Goal: Transaction & Acquisition: Book appointment/travel/reservation

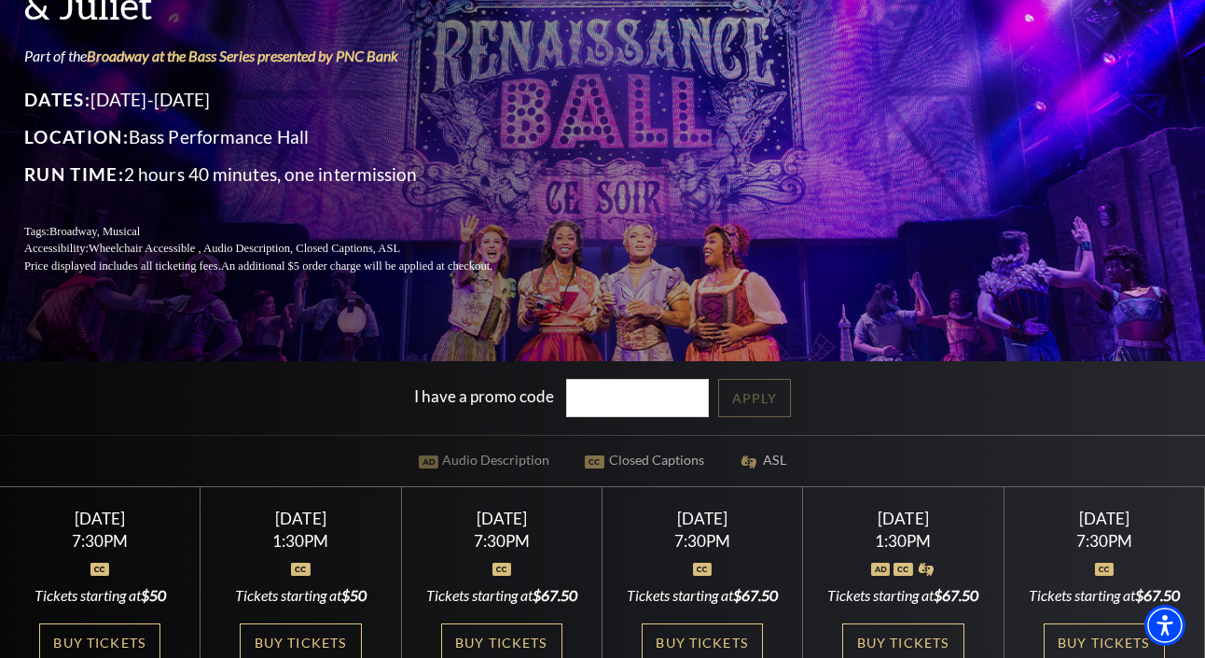
scroll to position [294, 0]
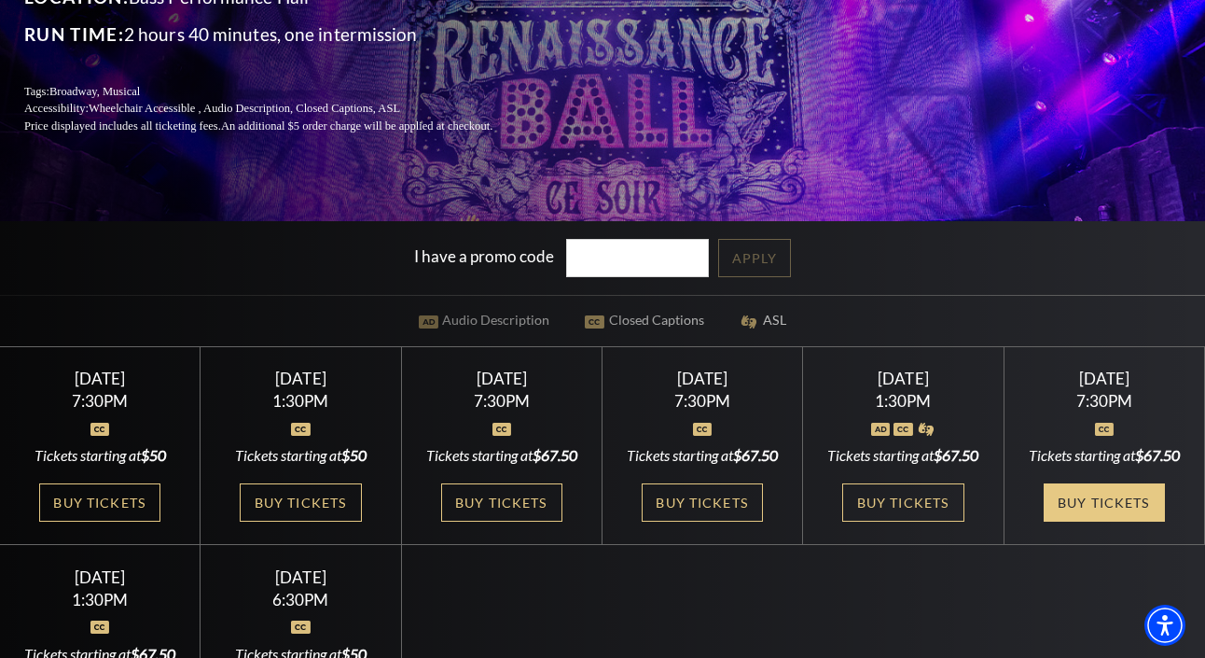
click at [1121, 521] on link "Buy Tickets" at bounding box center [1104, 502] width 121 height 38
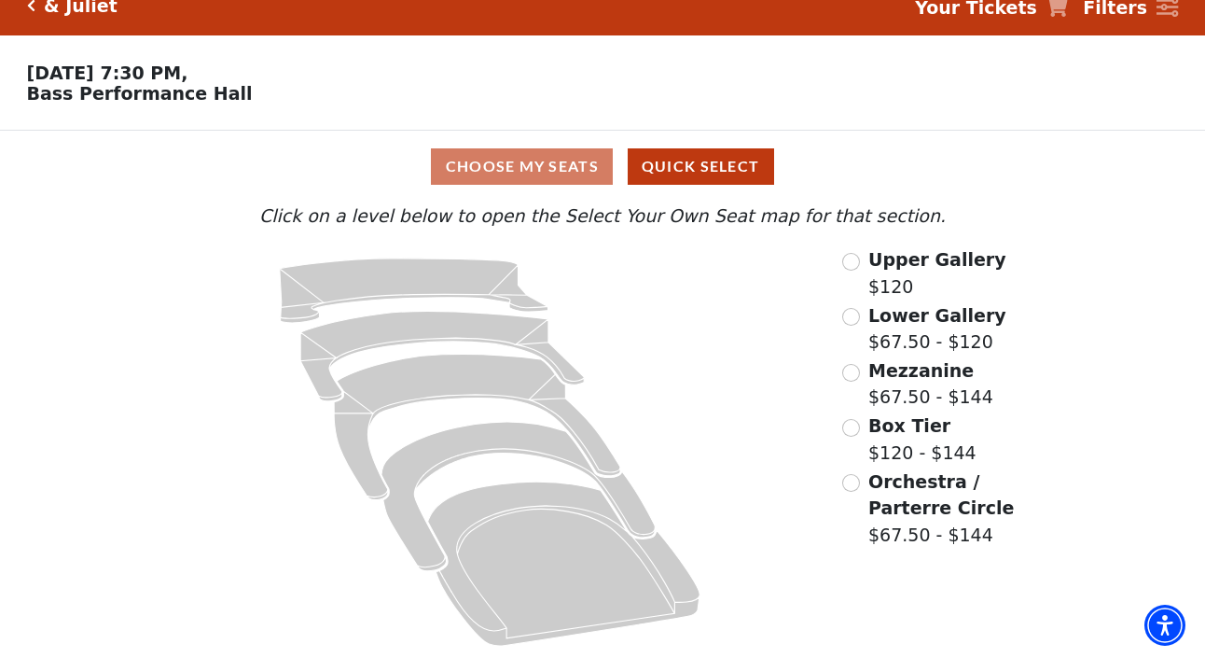
scroll to position [23, 0]
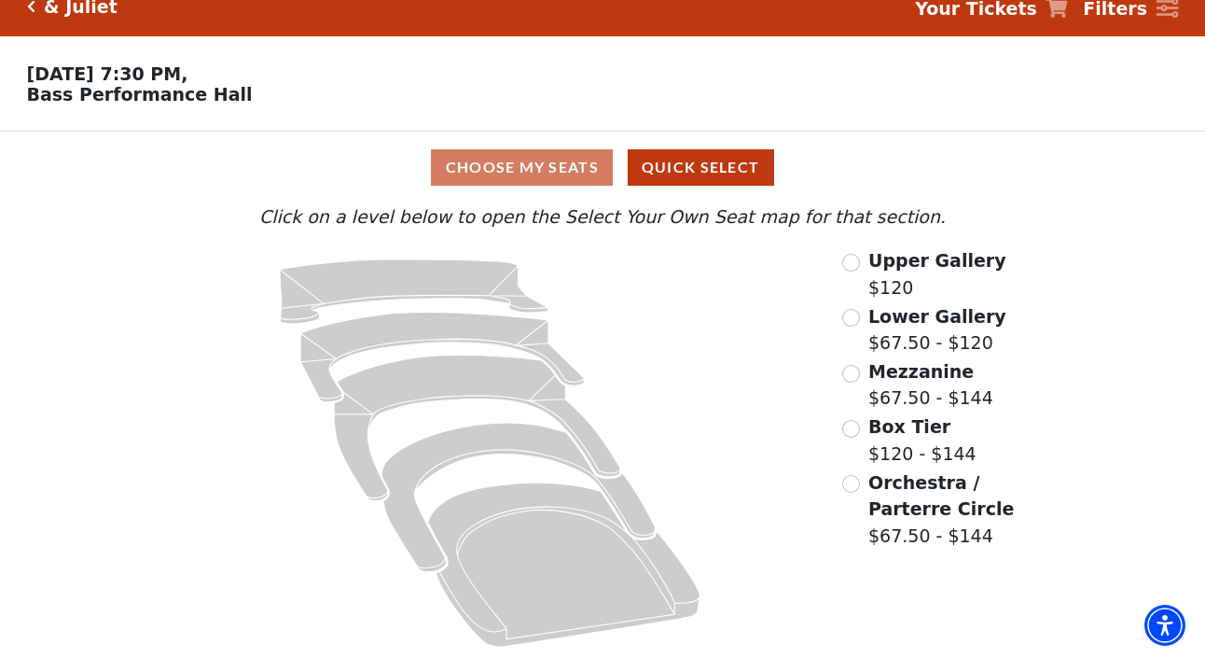
click at [850, 483] on input "Orchestra / Parterre Circle$67.50 - $144\a" at bounding box center [851, 484] width 18 height 18
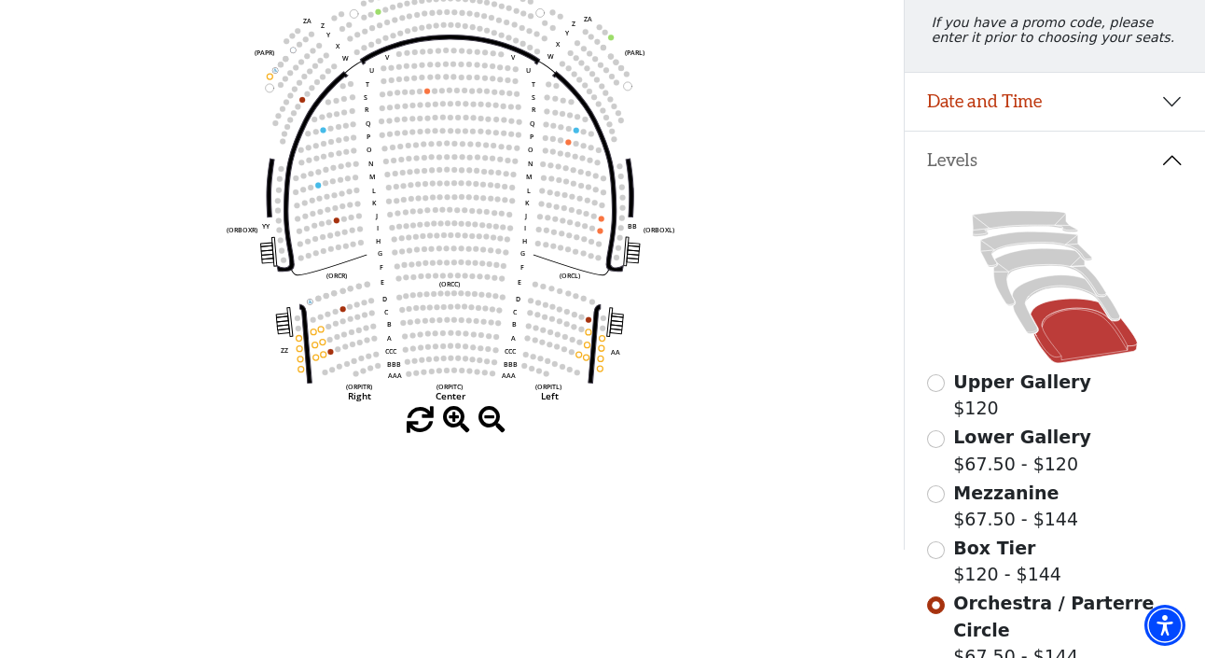
scroll to position [268, 0]
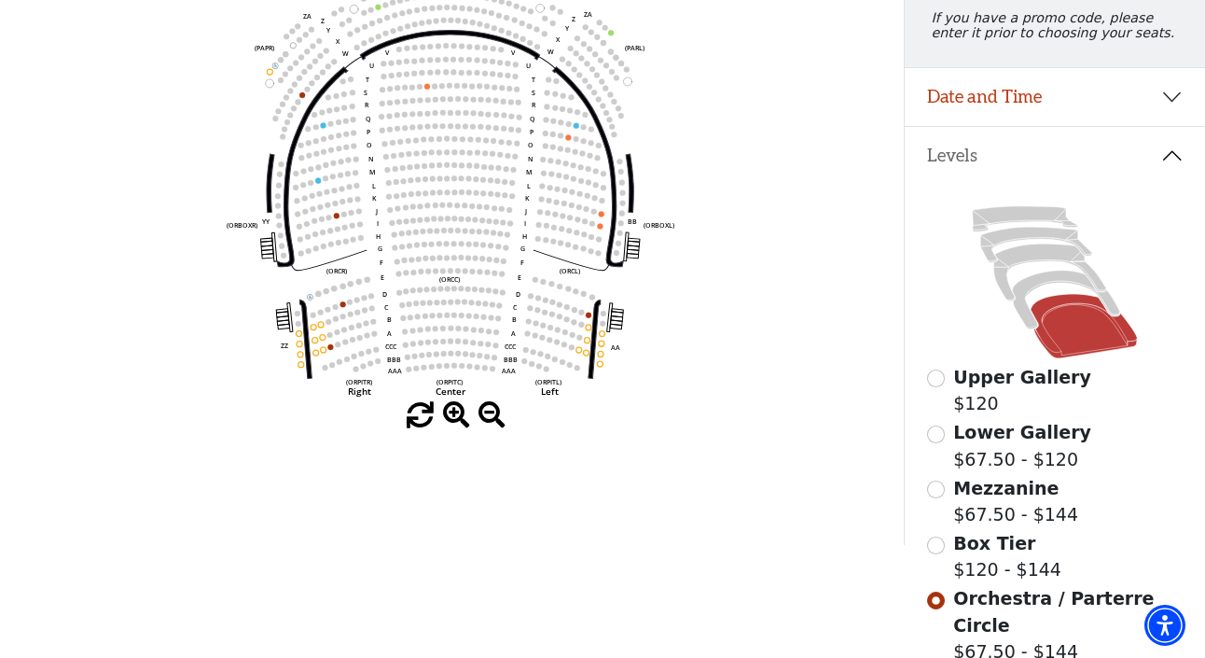
click at [939, 542] on input "Box Tier$120 - $144\a" at bounding box center [936, 545] width 18 height 18
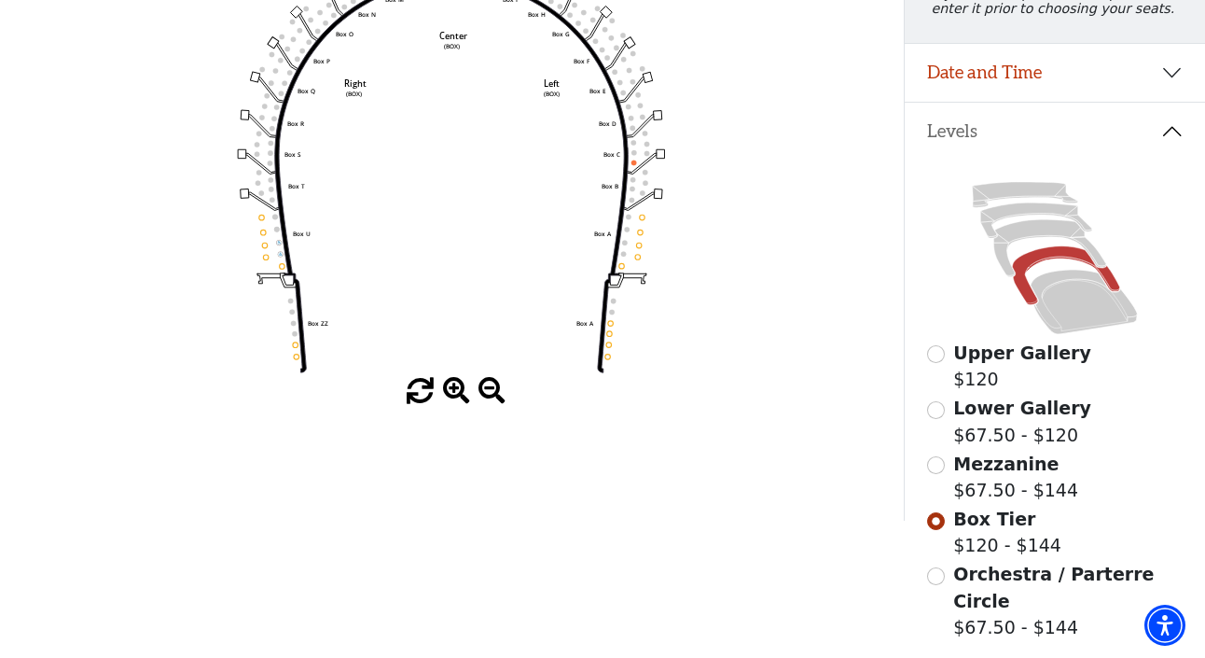
scroll to position [293, 0]
click at [933, 459] on input "Mezzanine$67.50 - $144\a" at bounding box center [936, 464] width 18 height 18
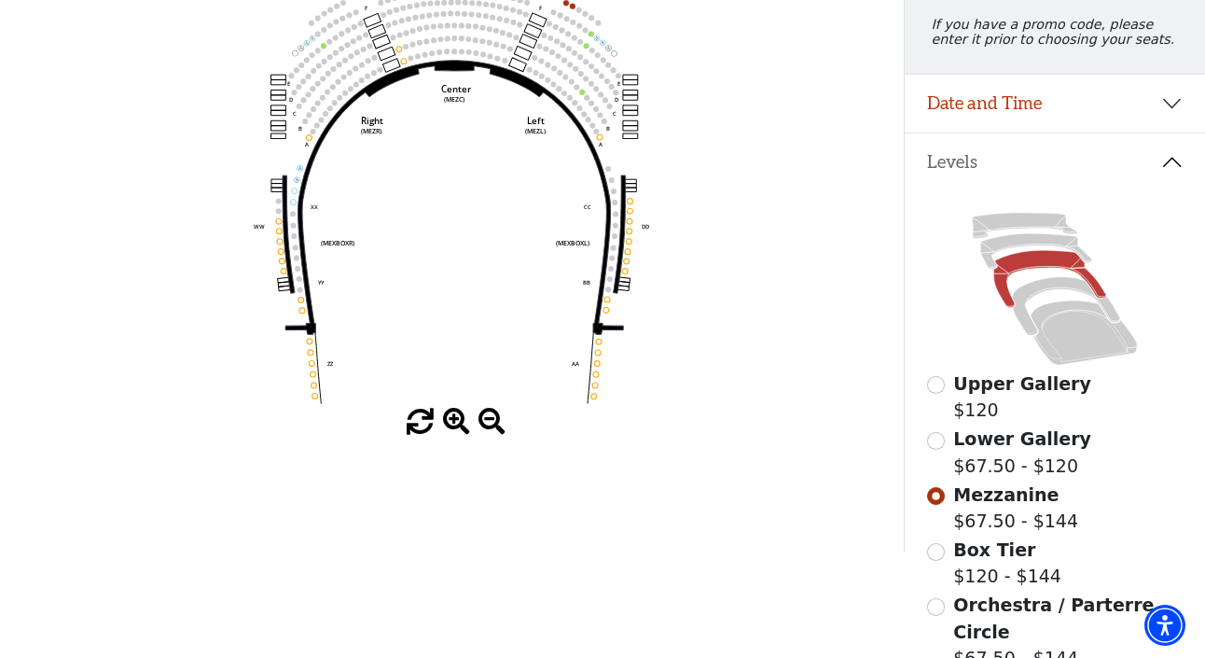
scroll to position [273, 0]
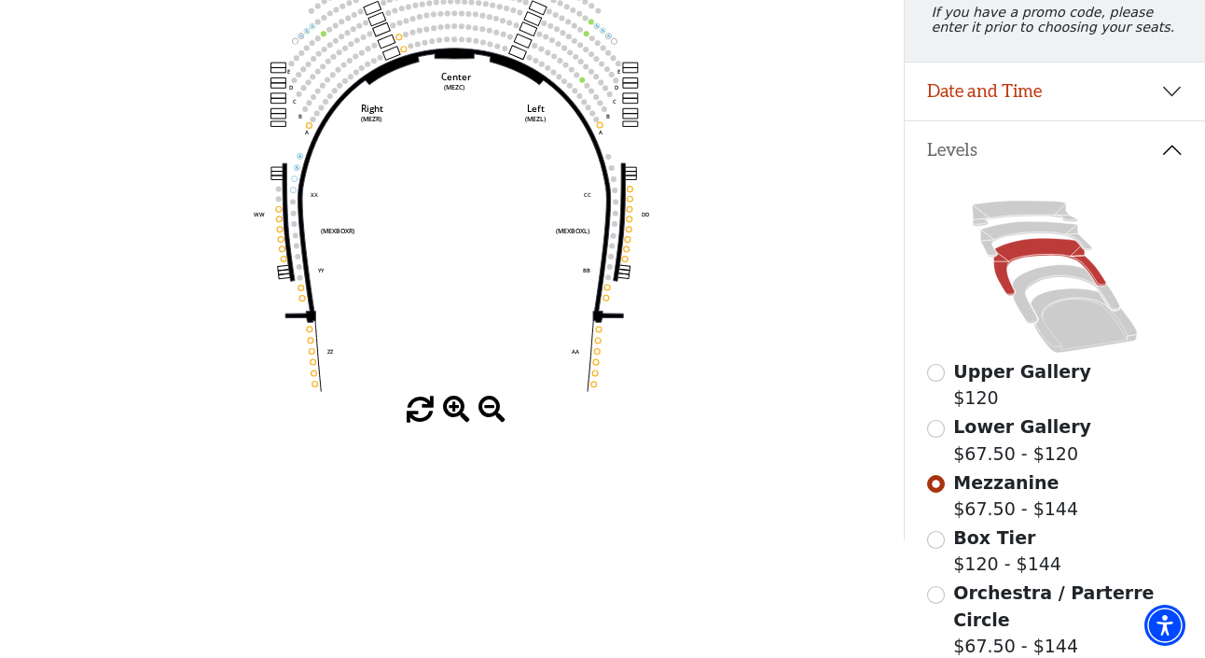
click at [936, 428] on input "Lower Gallery$67.50 - $120\a" at bounding box center [936, 429] width 18 height 18
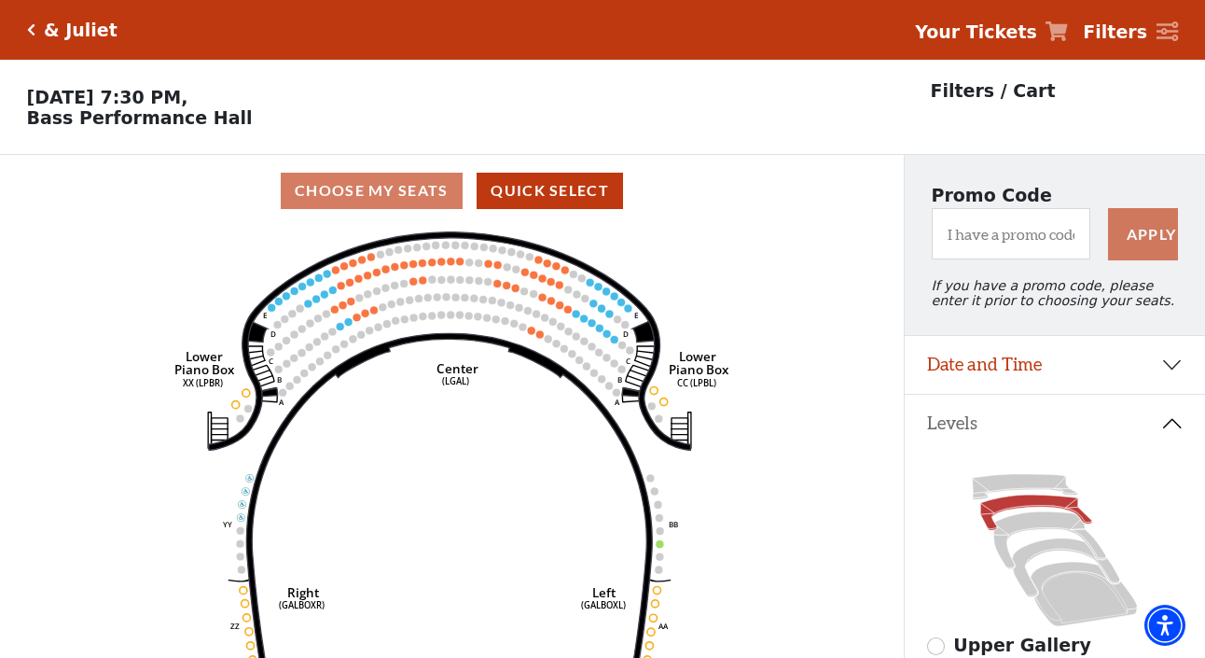
scroll to position [0, 0]
click at [48, 26] on h5 "& Juliet" at bounding box center [81, 30] width 74 height 21
click at [35, 25] on div "& Juliet" at bounding box center [76, 30] width 82 height 21
click at [36, 27] on div "& Juliet" at bounding box center [76, 30] width 82 height 21
click at [28, 28] on icon "Click here to go back to filters" at bounding box center [31, 29] width 8 height 13
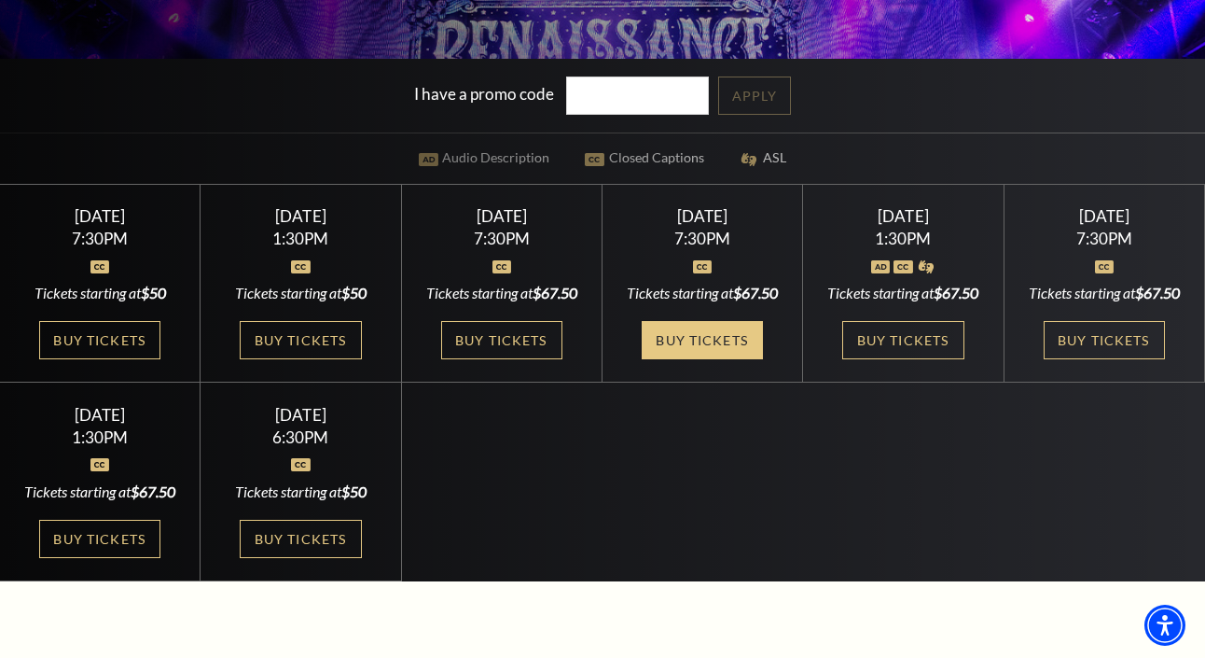
scroll to position [510, 0]
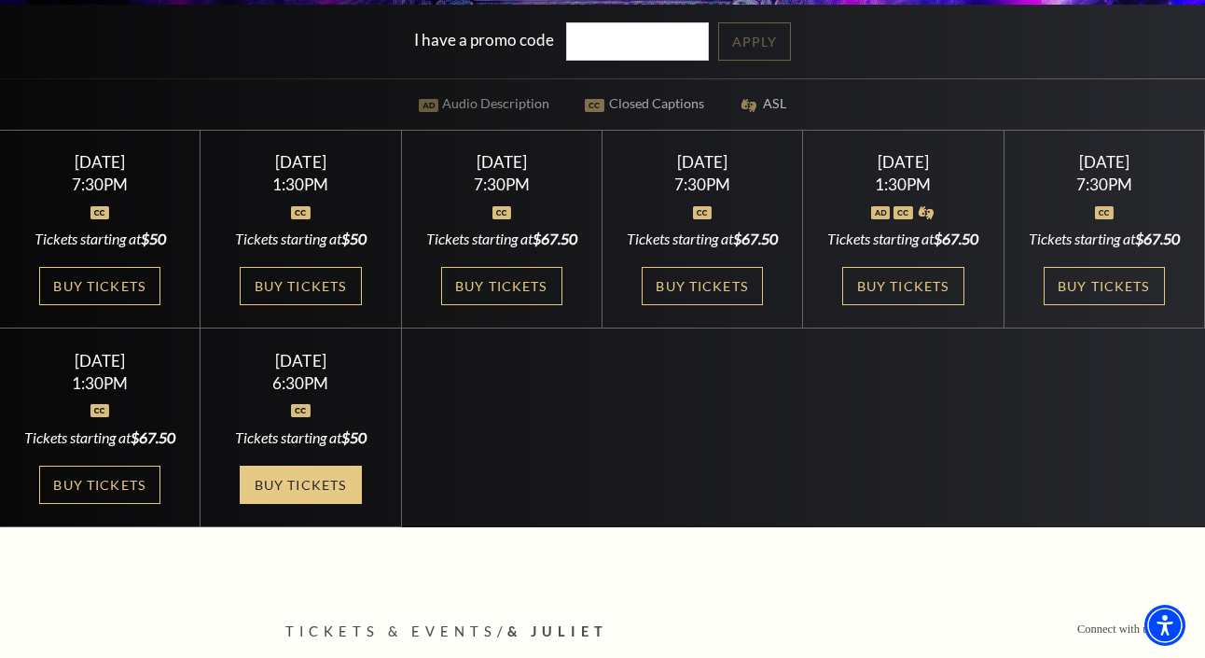
click at [306, 504] on link "Buy Tickets" at bounding box center [300, 484] width 121 height 38
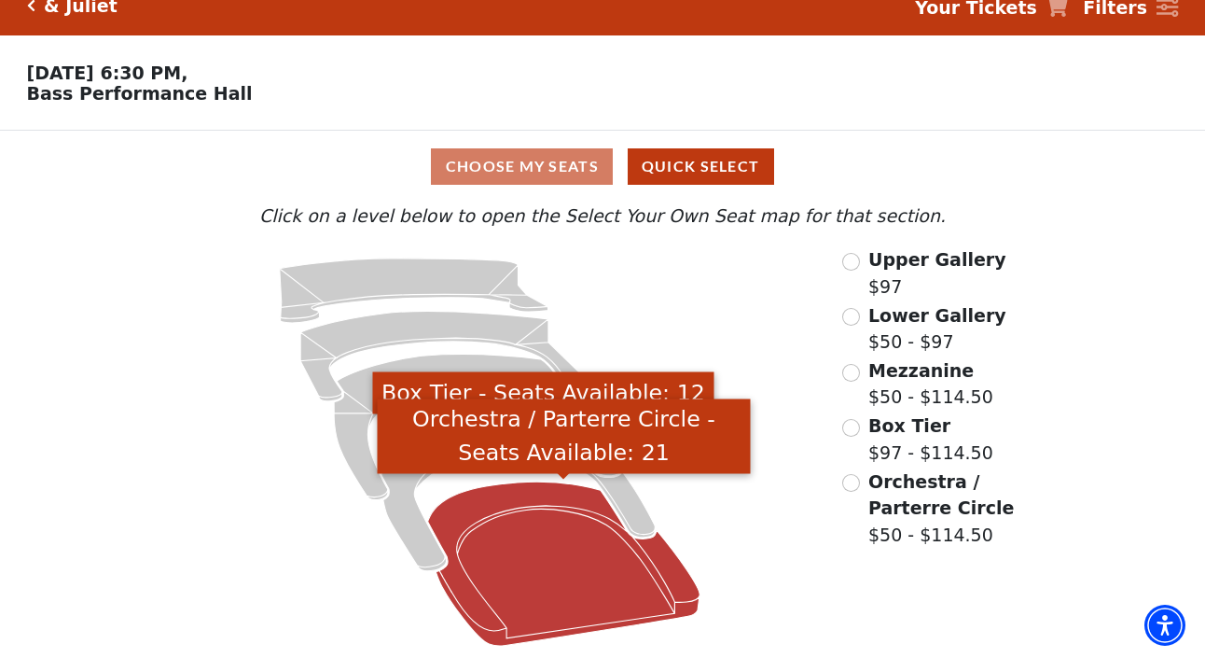
scroll to position [23, 0]
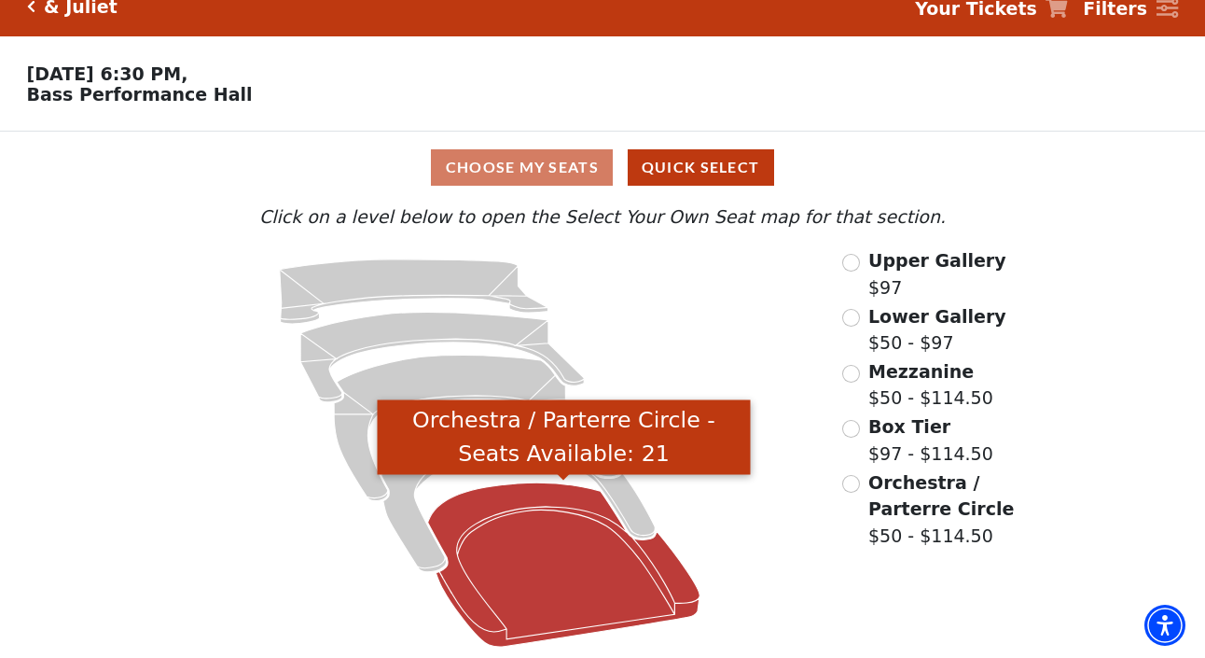
click at [600, 557] on icon "Orchestra / Parterre Circle - Seats Available: 21" at bounding box center [564, 564] width 272 height 164
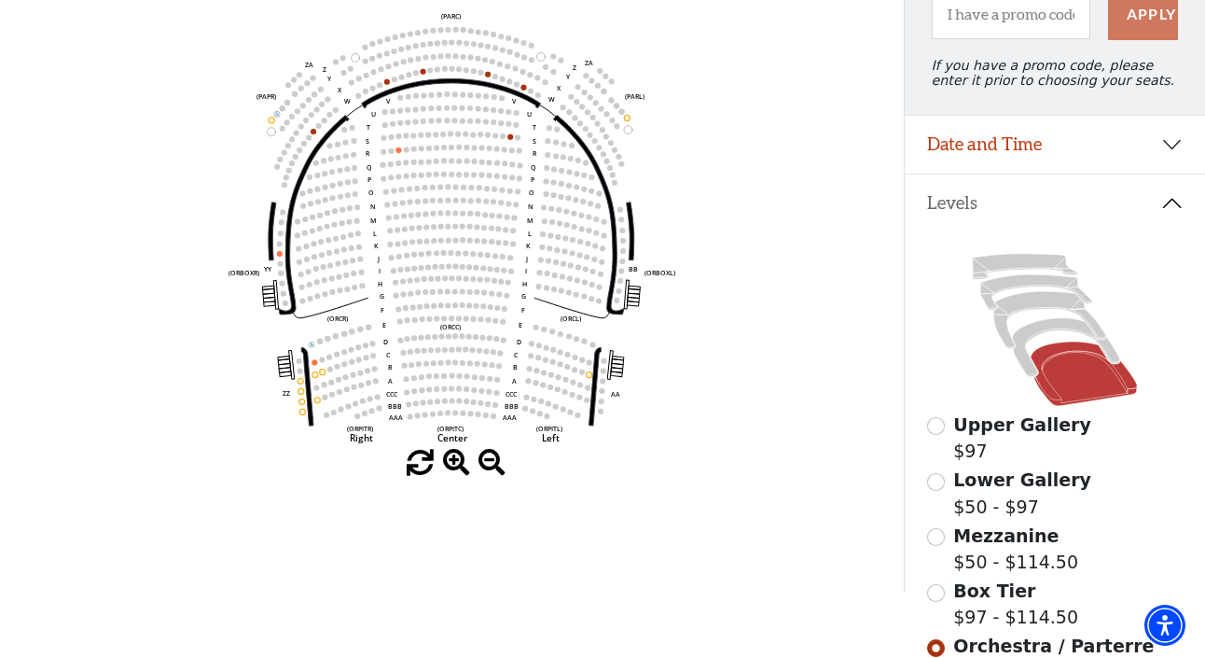
scroll to position [219, 0]
click at [937, 591] on input "Box Tier$97 - $114.50\a" at bounding box center [936, 594] width 18 height 18
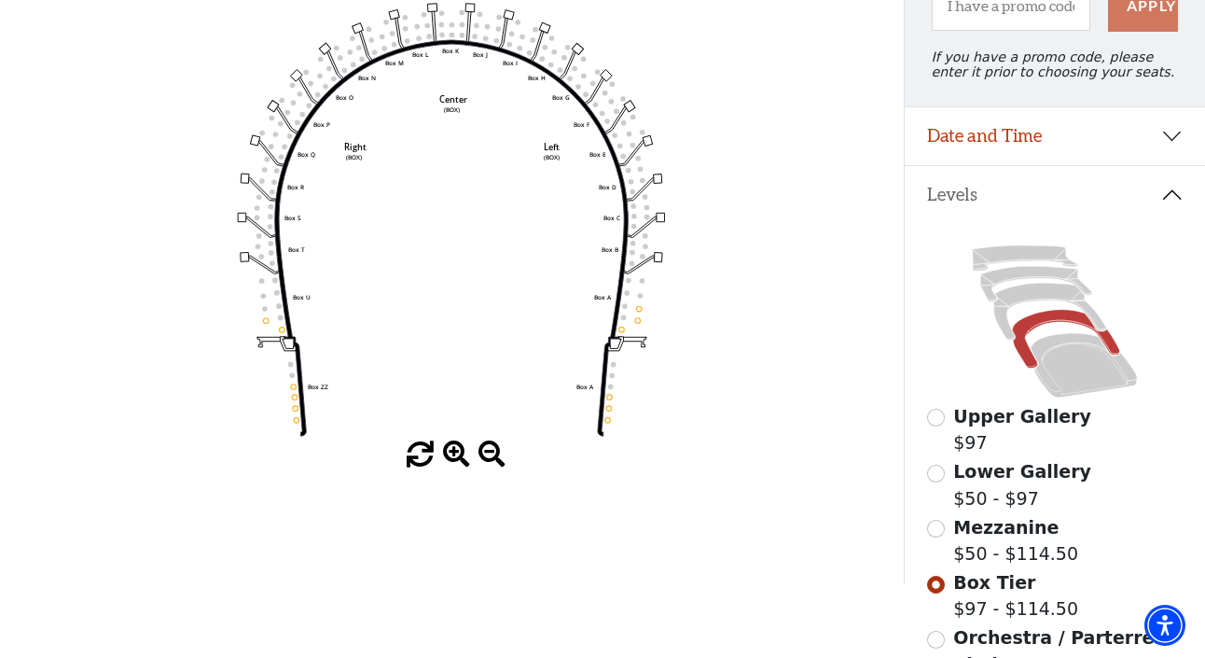
scroll to position [262, 0]
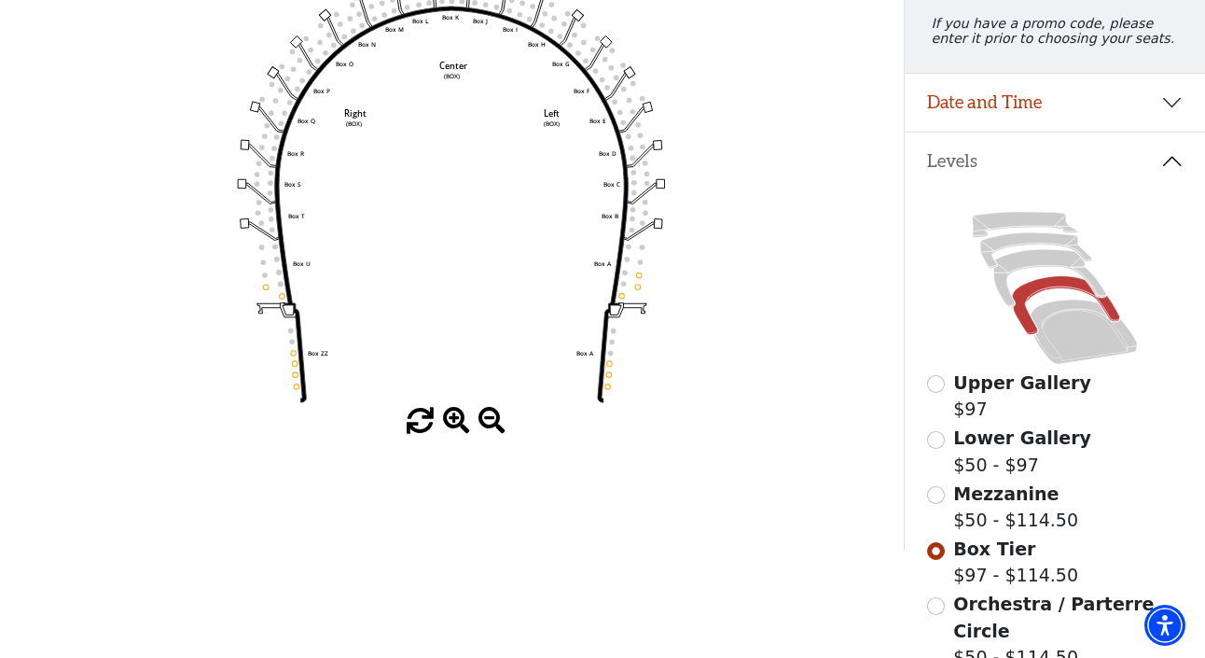
click at [933, 501] on input "Mezzanine$50 - $114.50\a" at bounding box center [936, 495] width 18 height 18
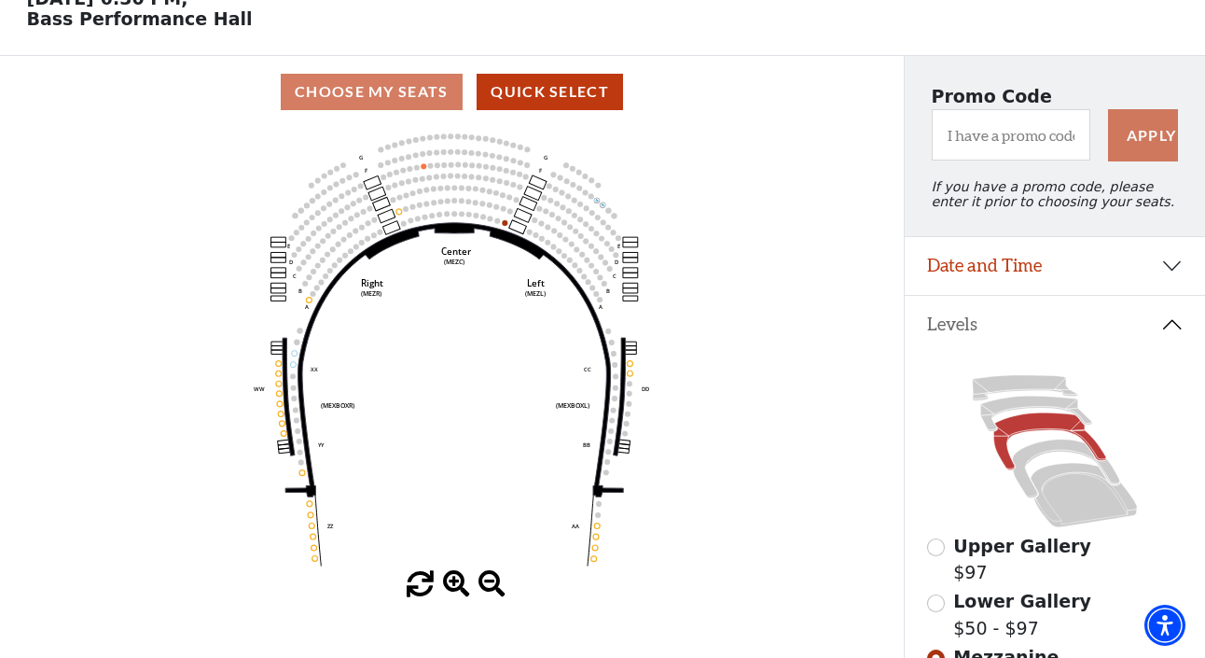
scroll to position [92, 0]
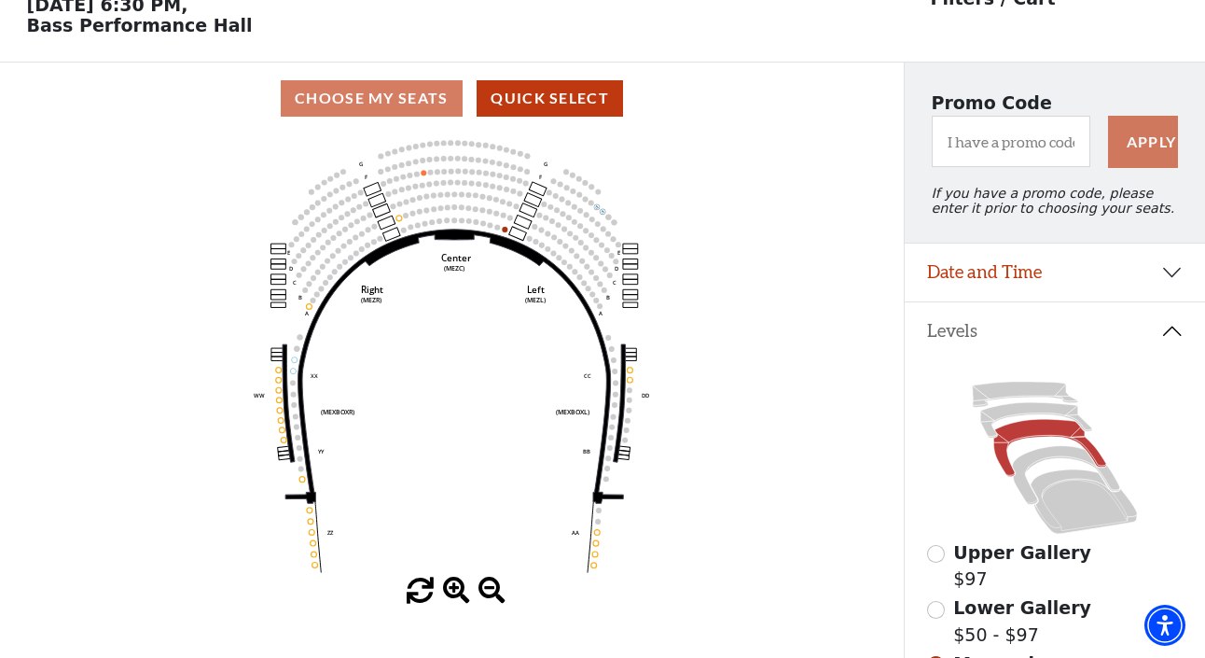
click at [936, 612] on input "Lower Gallery$50 - $97\a" at bounding box center [936, 610] width 18 height 18
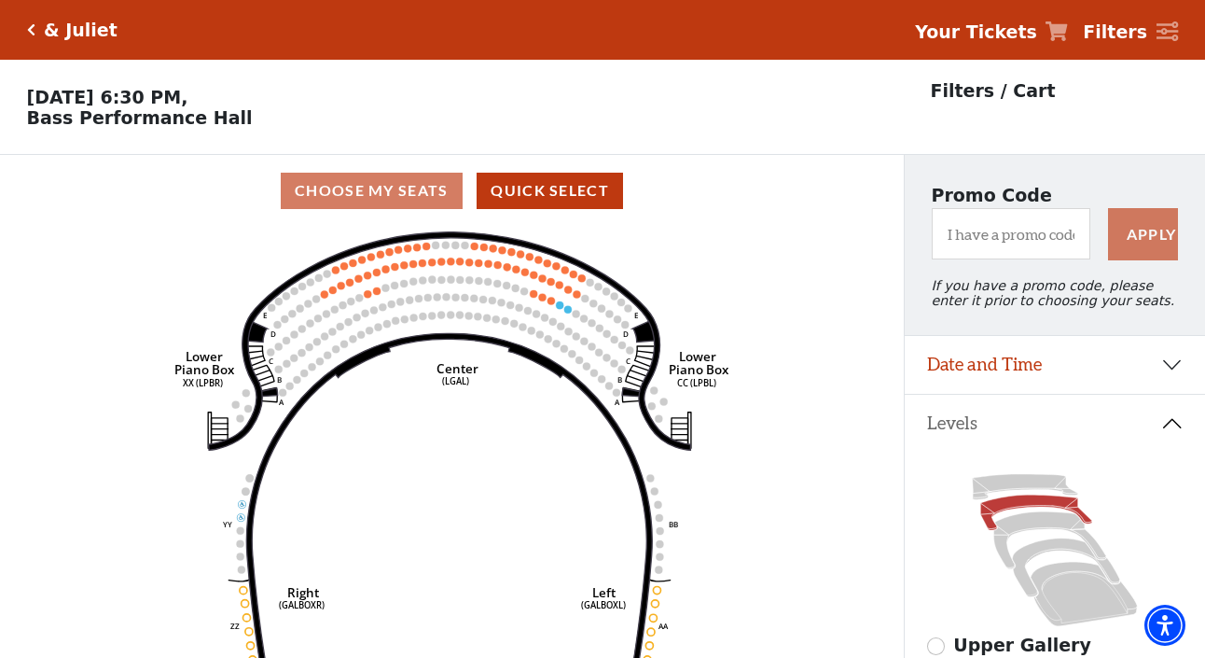
scroll to position [0, 0]
click at [33, 29] on icon "Click here to go back to filters" at bounding box center [31, 29] width 8 height 13
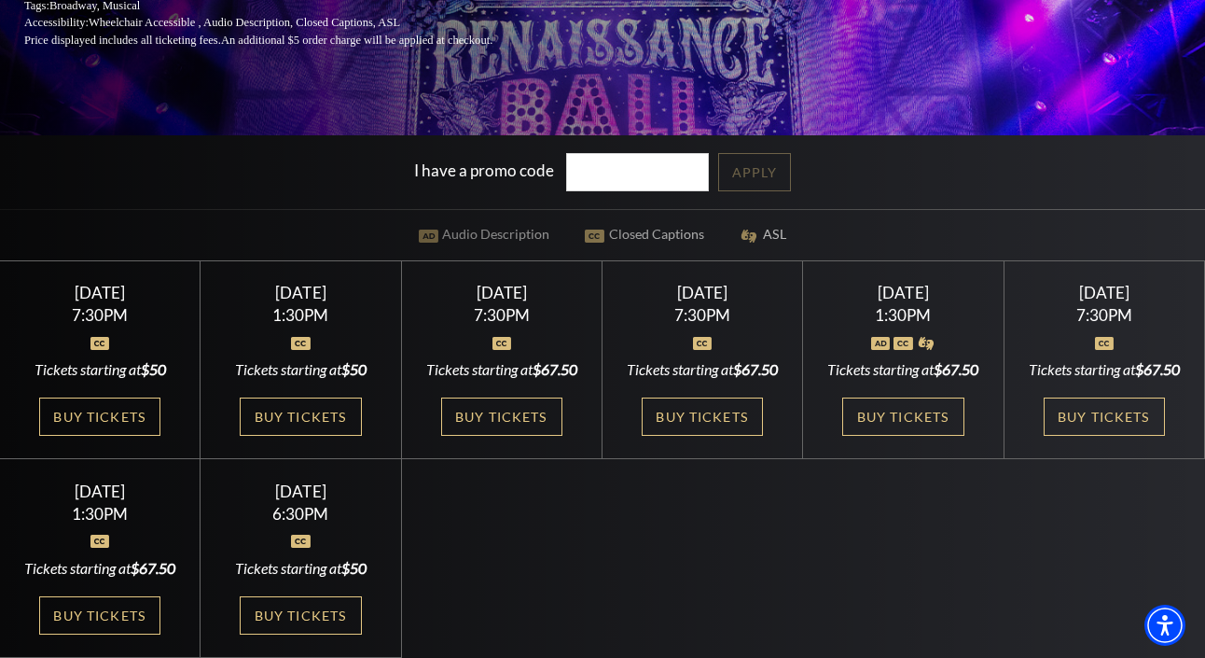
scroll to position [498, 0]
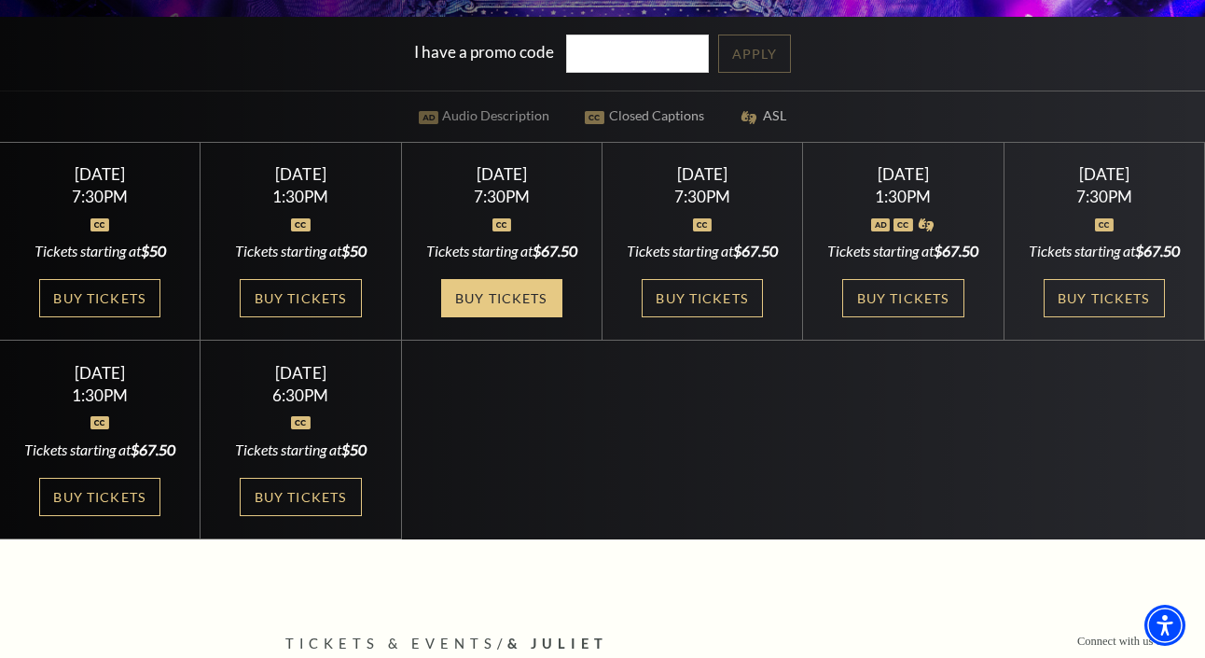
click at [537, 317] on link "Buy Tickets" at bounding box center [501, 298] width 121 height 38
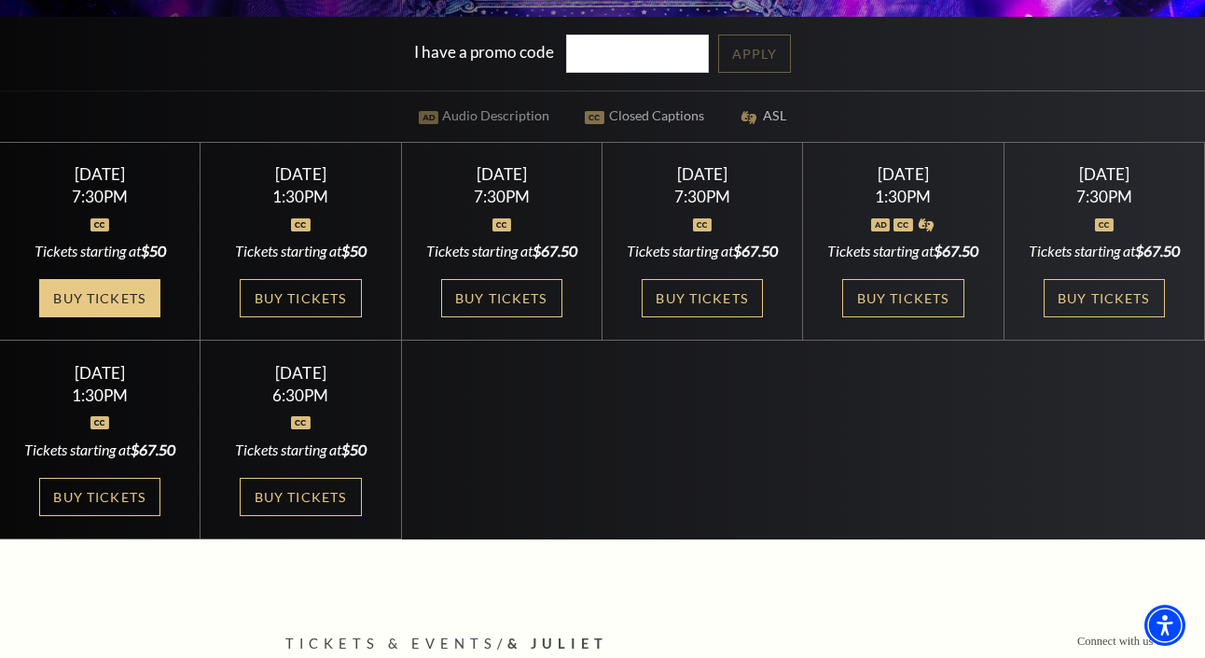
click at [104, 316] on link "Buy Tickets" at bounding box center [99, 298] width 121 height 38
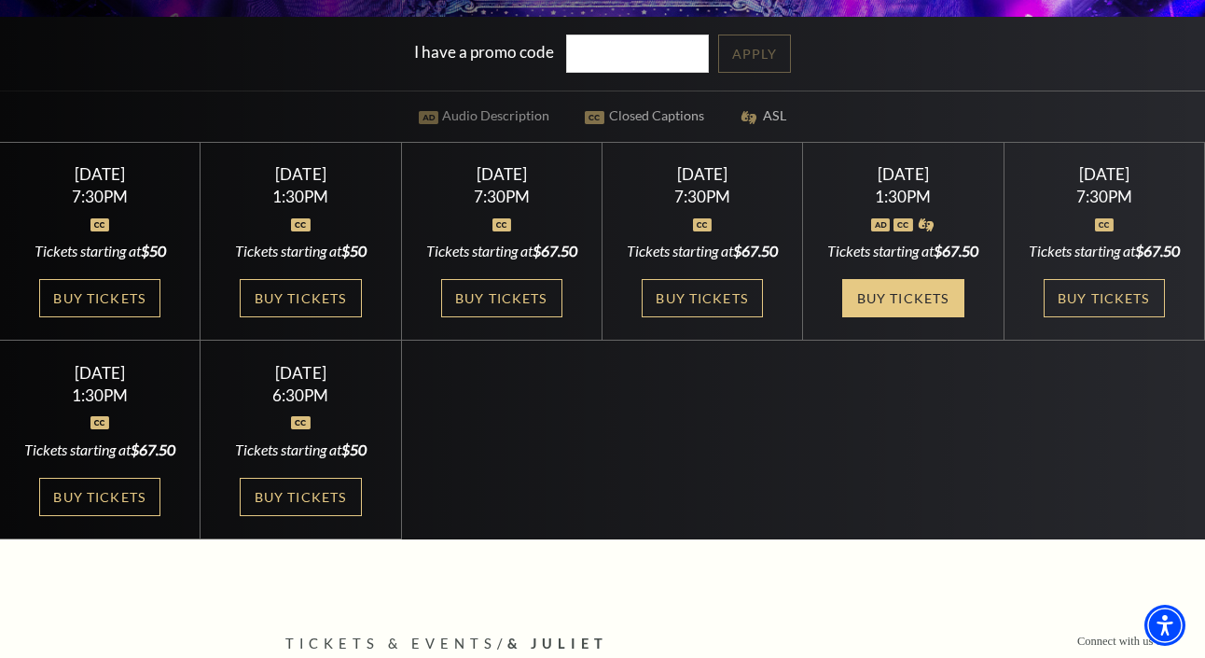
click at [925, 317] on link "Buy Tickets" at bounding box center [902, 298] width 121 height 38
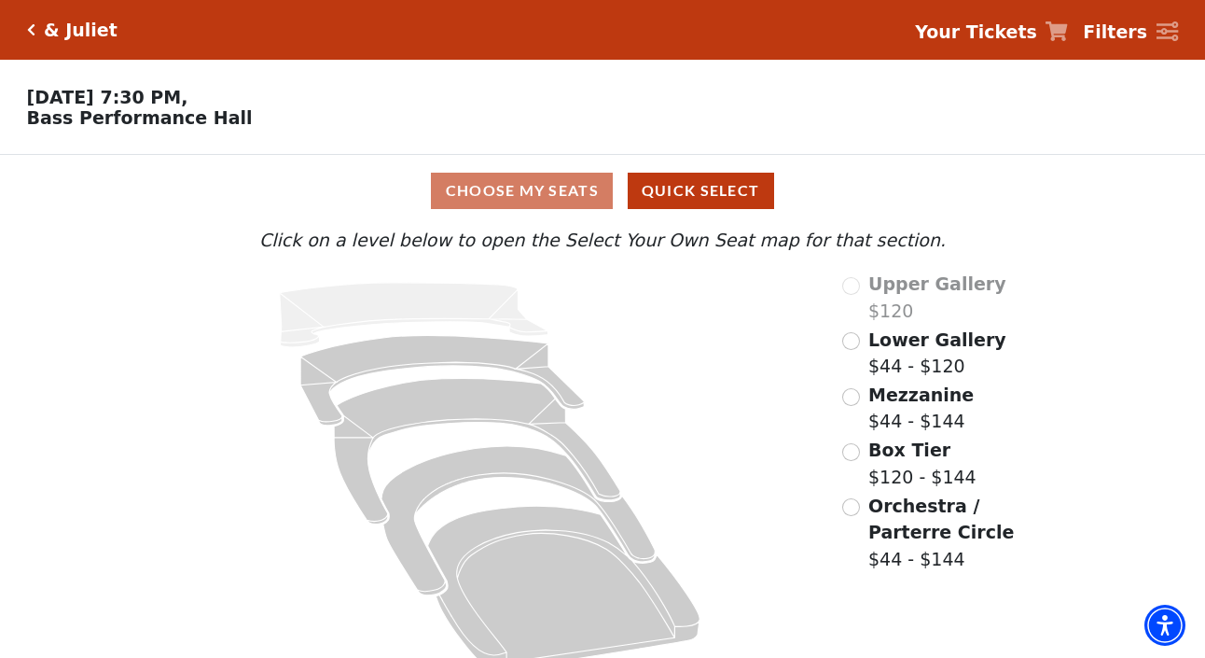
click at [852, 506] on input "Orchestra / Parterre Circle$44 - $144\a" at bounding box center [851, 507] width 18 height 18
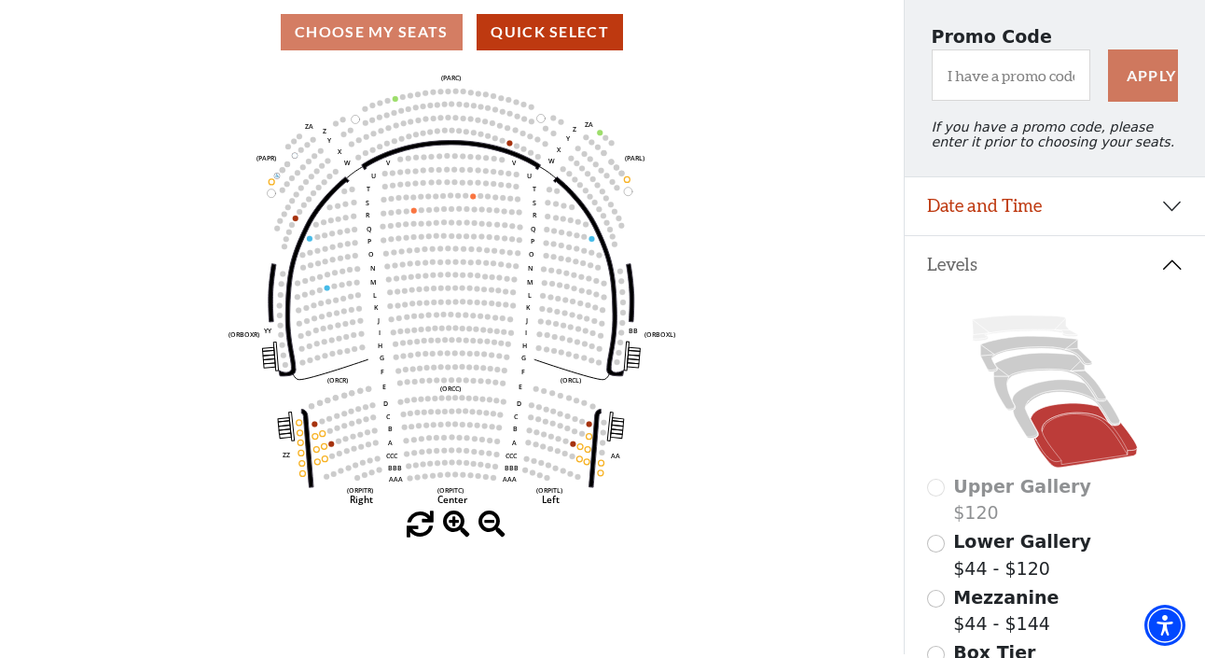
scroll to position [372, 0]
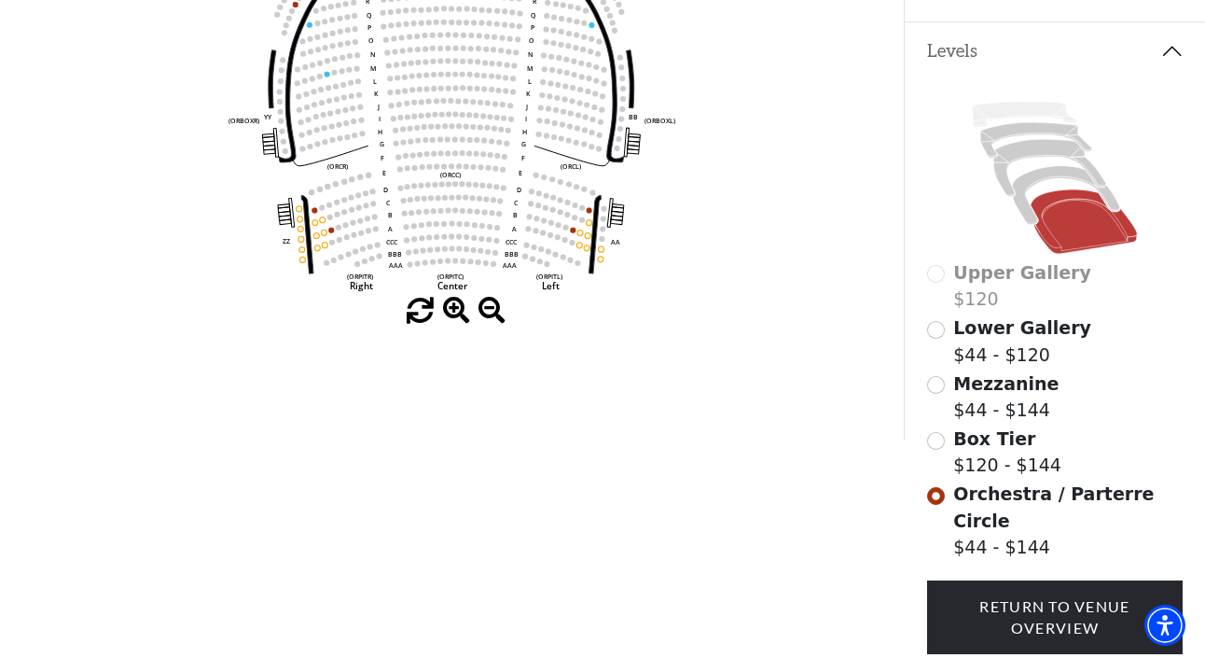
click at [935, 433] on input "Box Tier$120 - $144\a" at bounding box center [936, 441] width 18 height 18
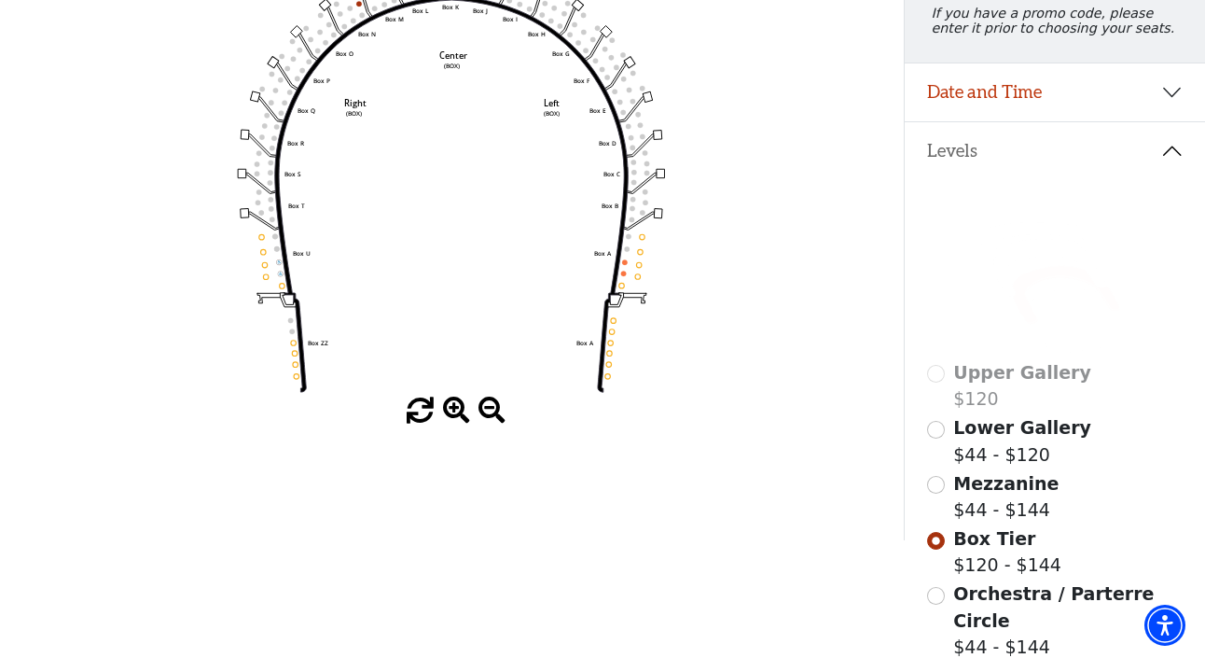
scroll to position [314, 0]
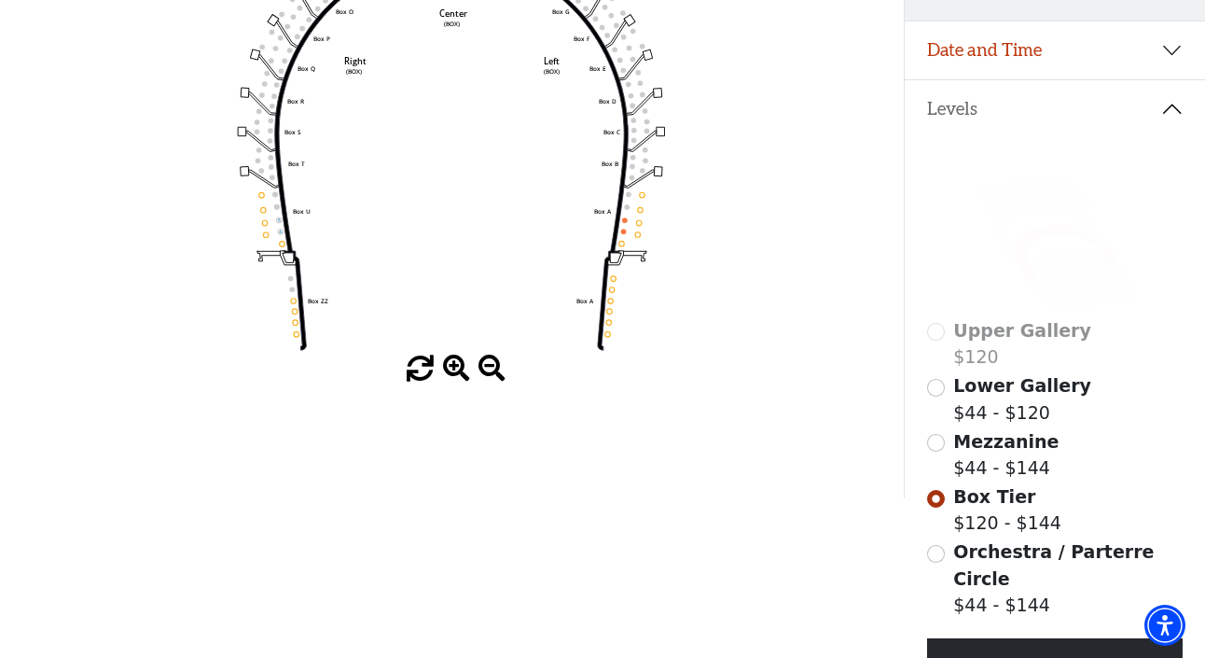
click at [940, 446] on input "Mezzanine$44 - $144\a" at bounding box center [936, 443] width 18 height 18
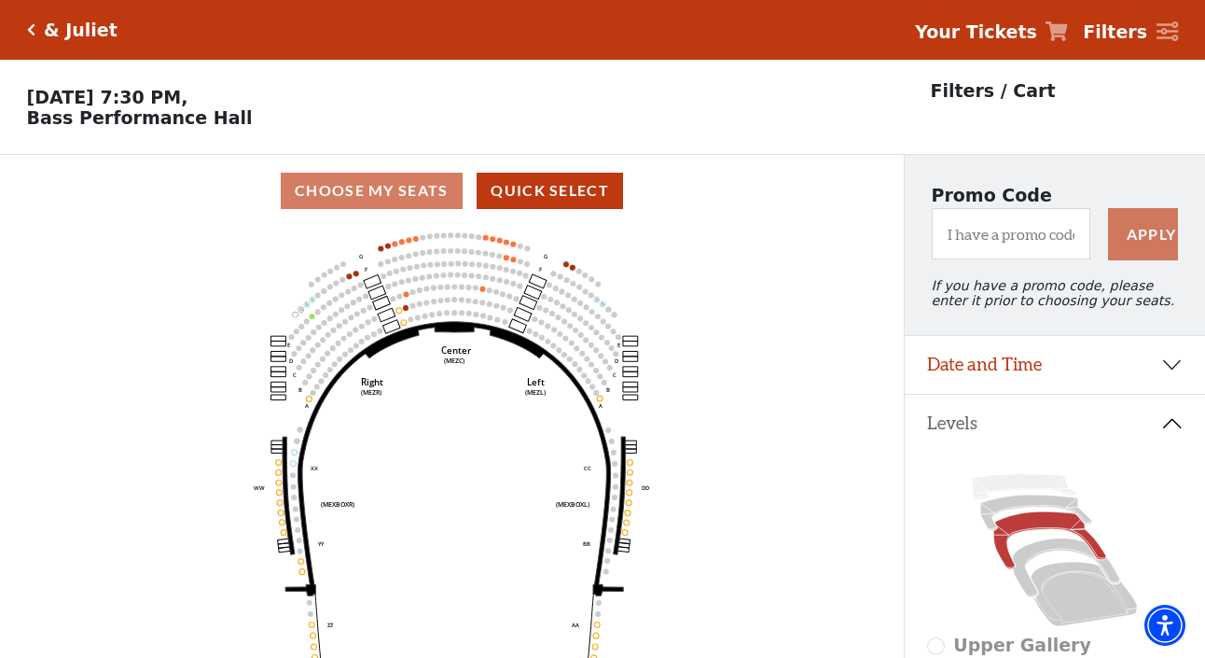
scroll to position [87, 0]
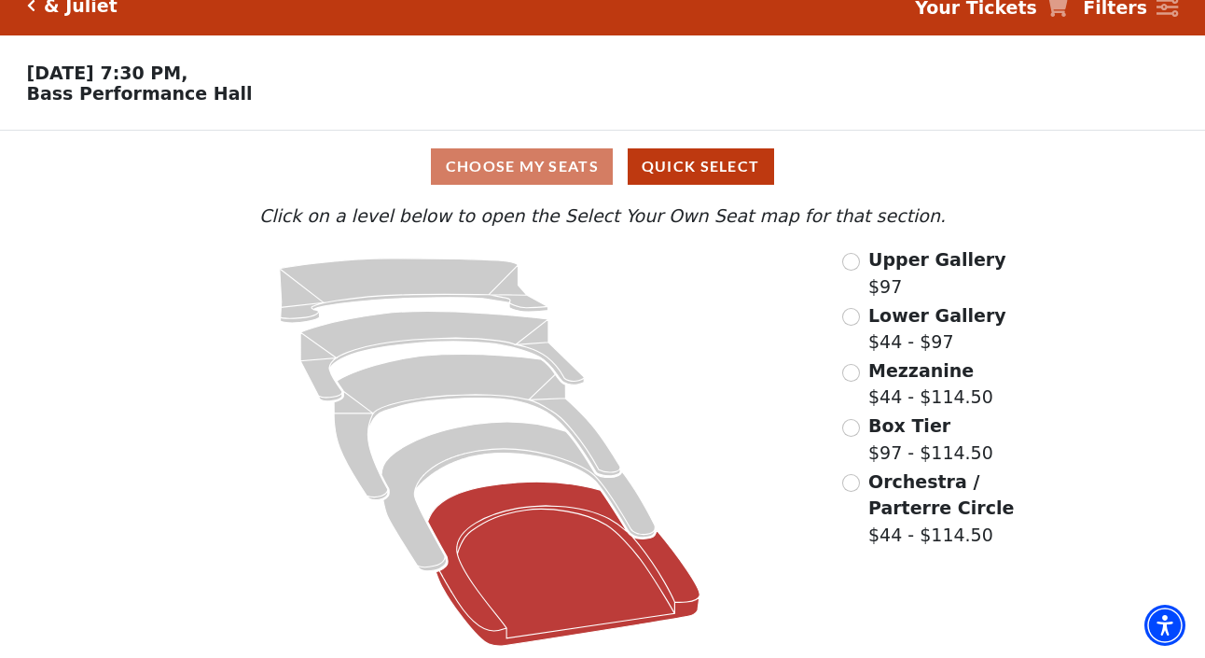
scroll to position [23, 0]
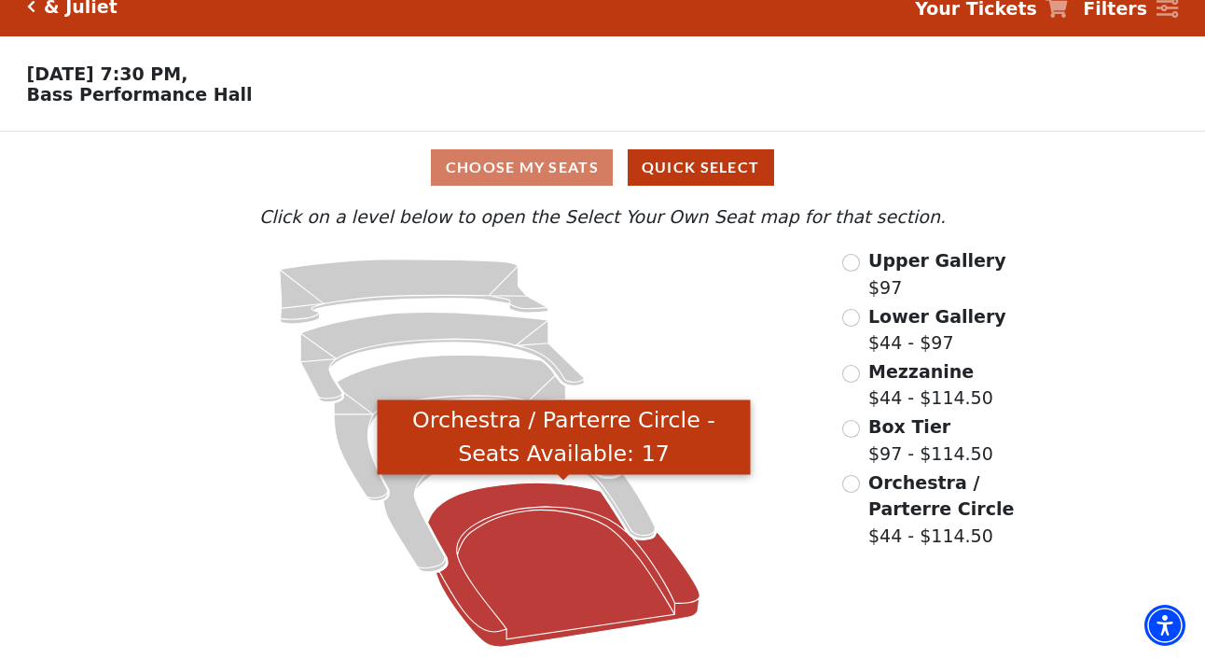
click at [529, 559] on icon "Orchestra / Parterre Circle - Seats Available: 17" at bounding box center [564, 564] width 272 height 164
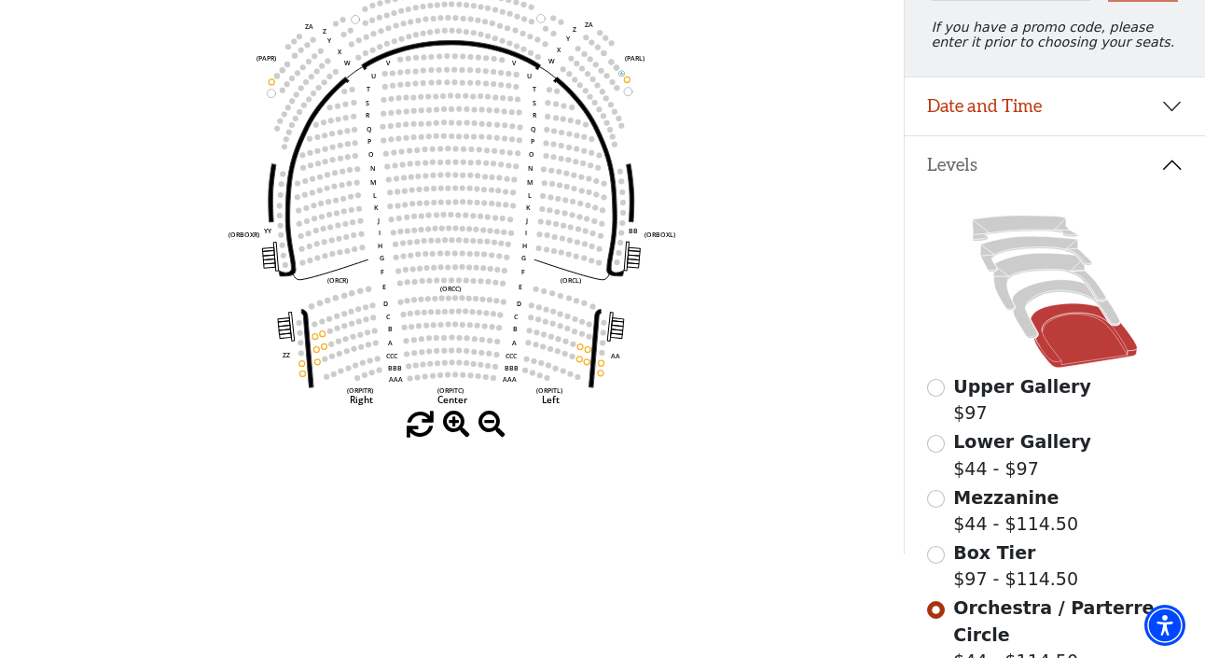
scroll to position [258, 0]
click at [940, 554] on input "Box Tier$97 - $114.50\a" at bounding box center [936, 555] width 18 height 18
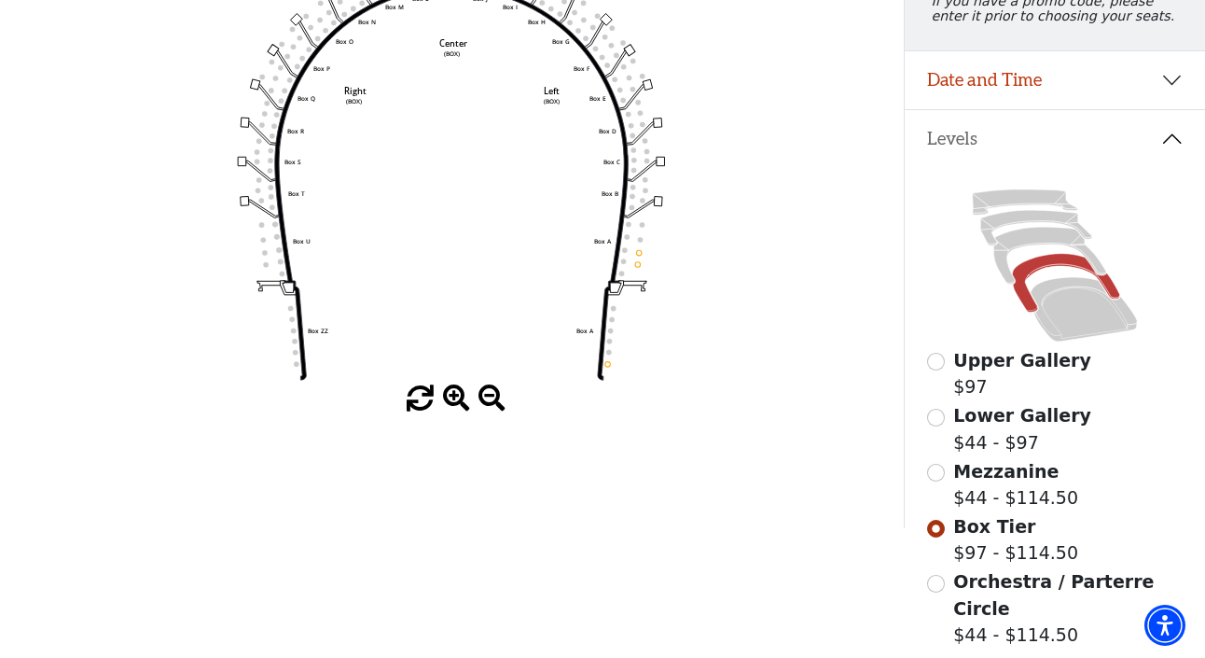
scroll to position [296, 0]
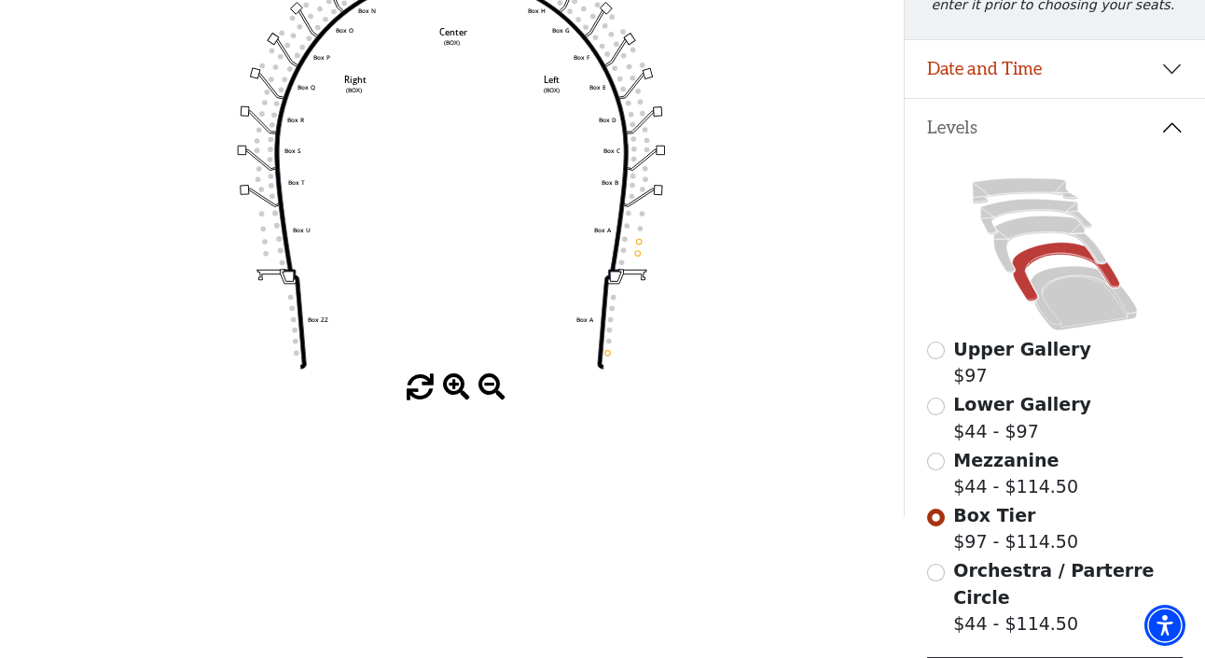
click at [937, 463] on input "Mezzanine$44 - $114.50\a" at bounding box center [936, 461] width 18 height 18
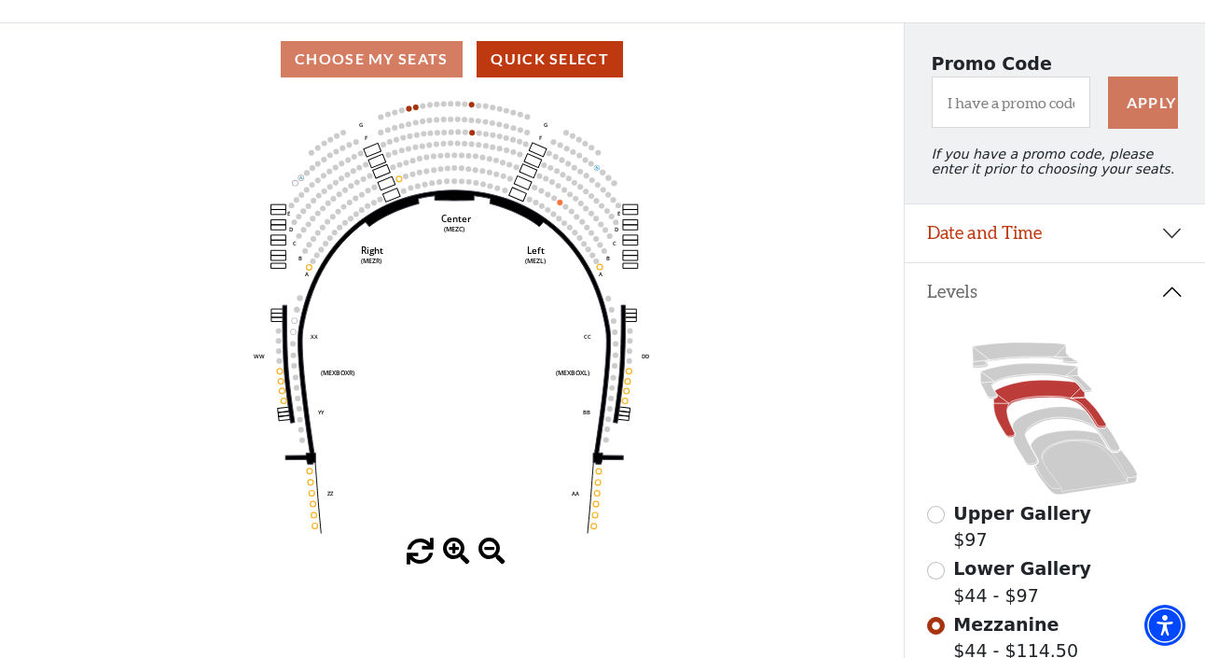
scroll to position [135, 0]
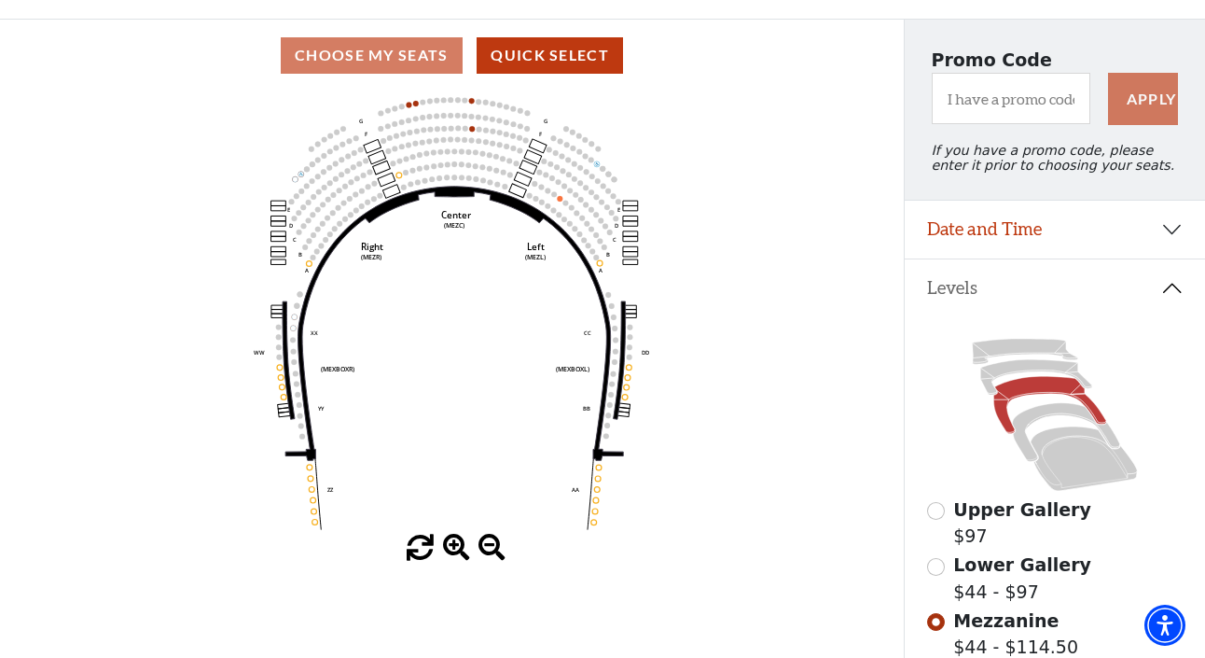
click at [941, 566] on input "Lower Gallery$44 - $97\a" at bounding box center [936, 567] width 18 height 18
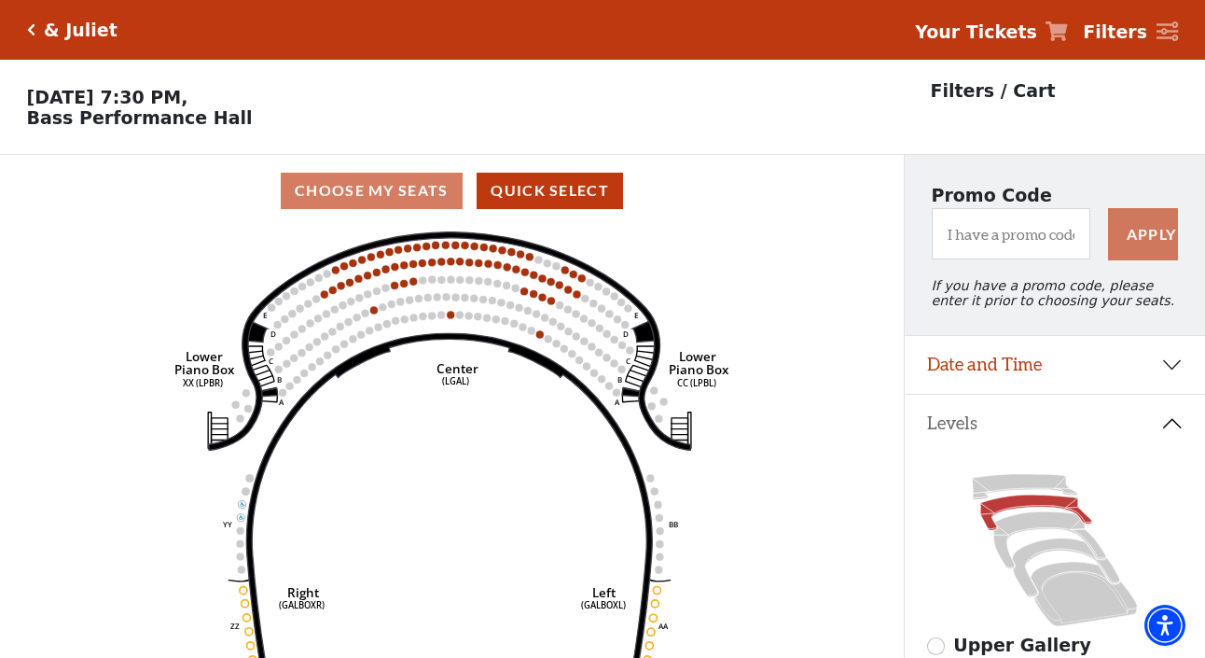
scroll to position [87, 0]
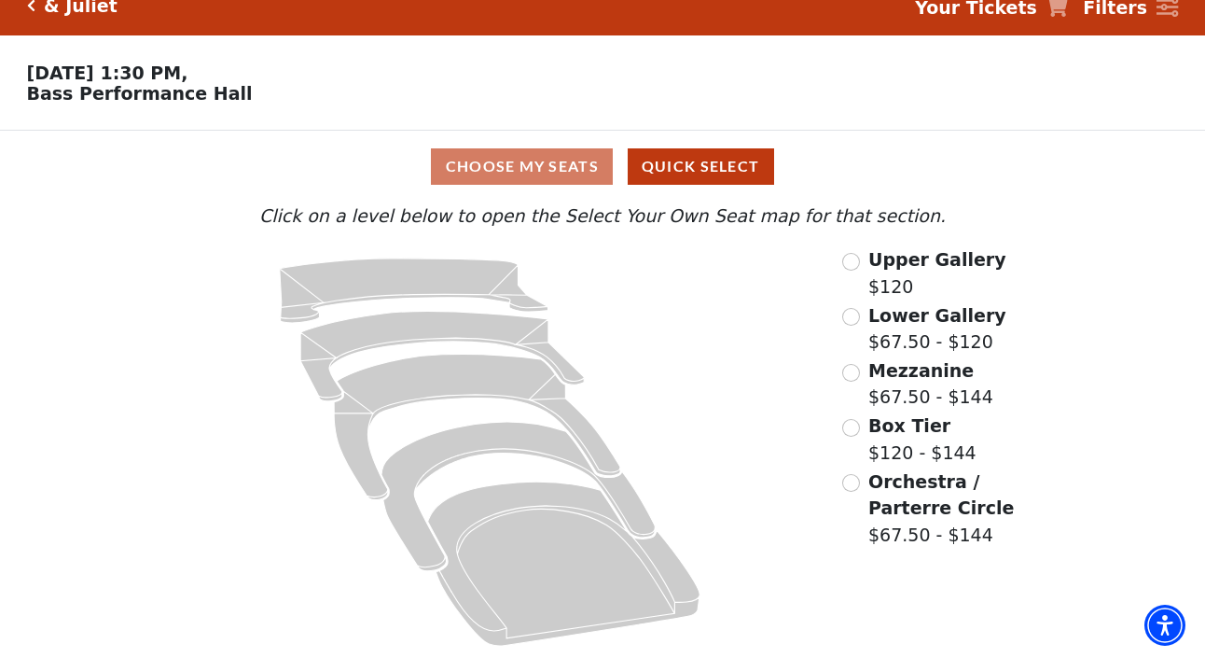
scroll to position [23, 0]
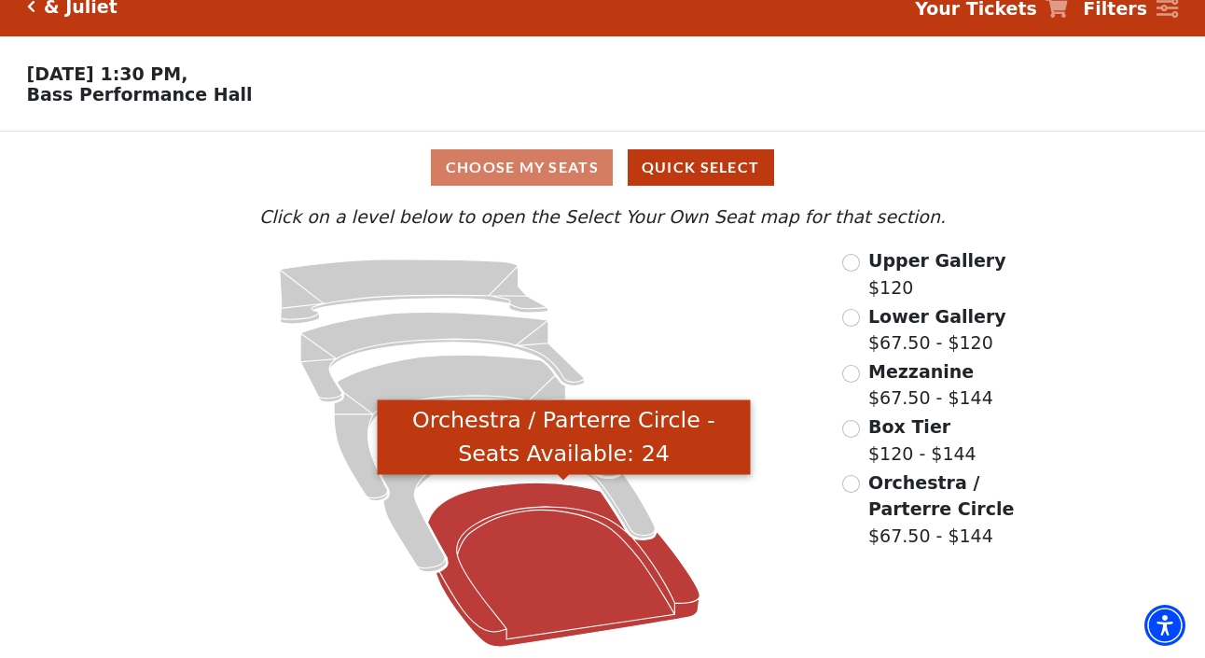
click at [587, 547] on icon "Orchestra / Parterre Circle - Seats Available: 24" at bounding box center [564, 564] width 272 height 164
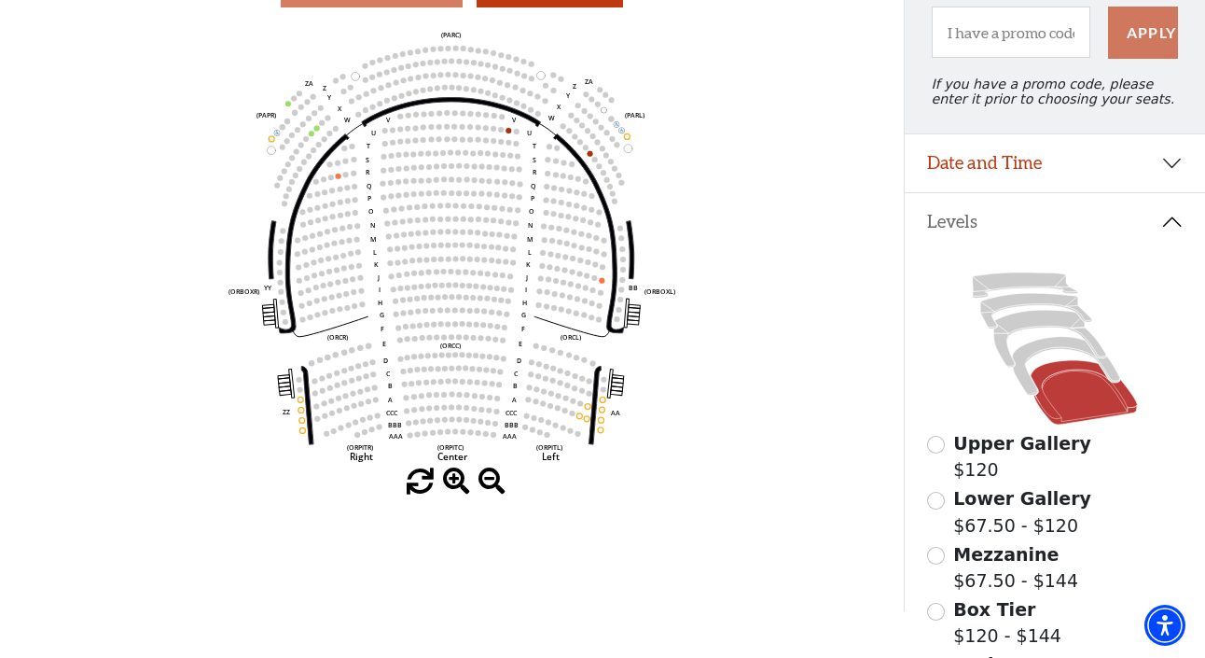
scroll to position [227, 0]
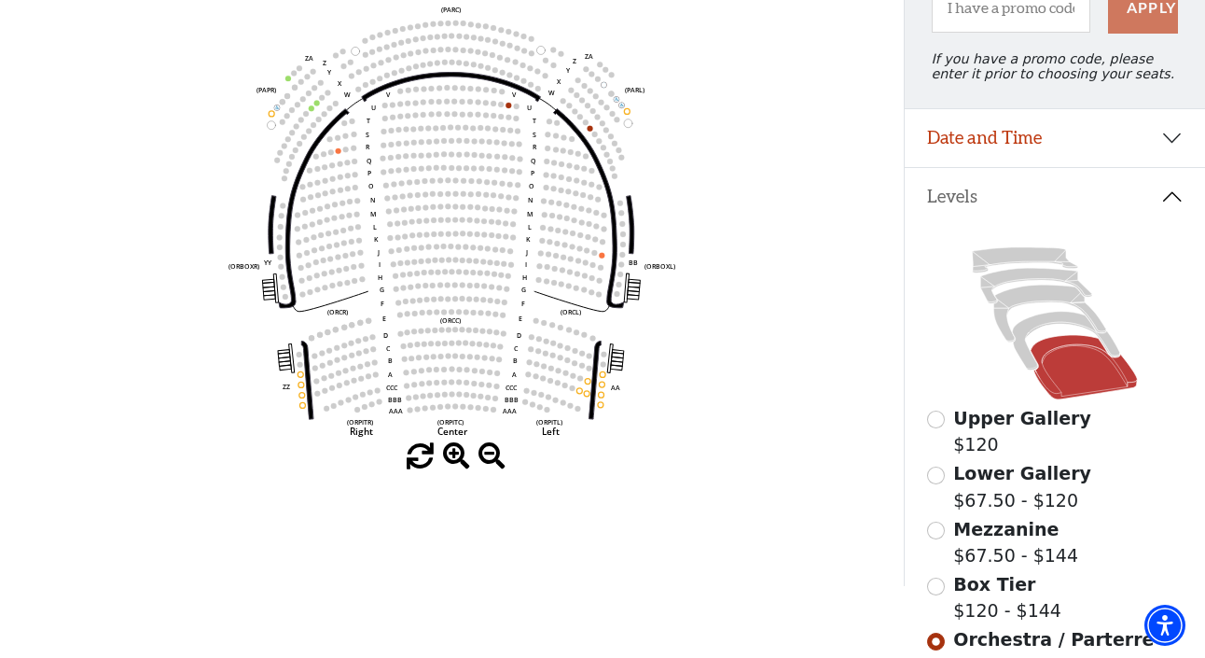
click at [935, 585] on input "Box Tier$120 - $144\a" at bounding box center [936, 586] width 18 height 18
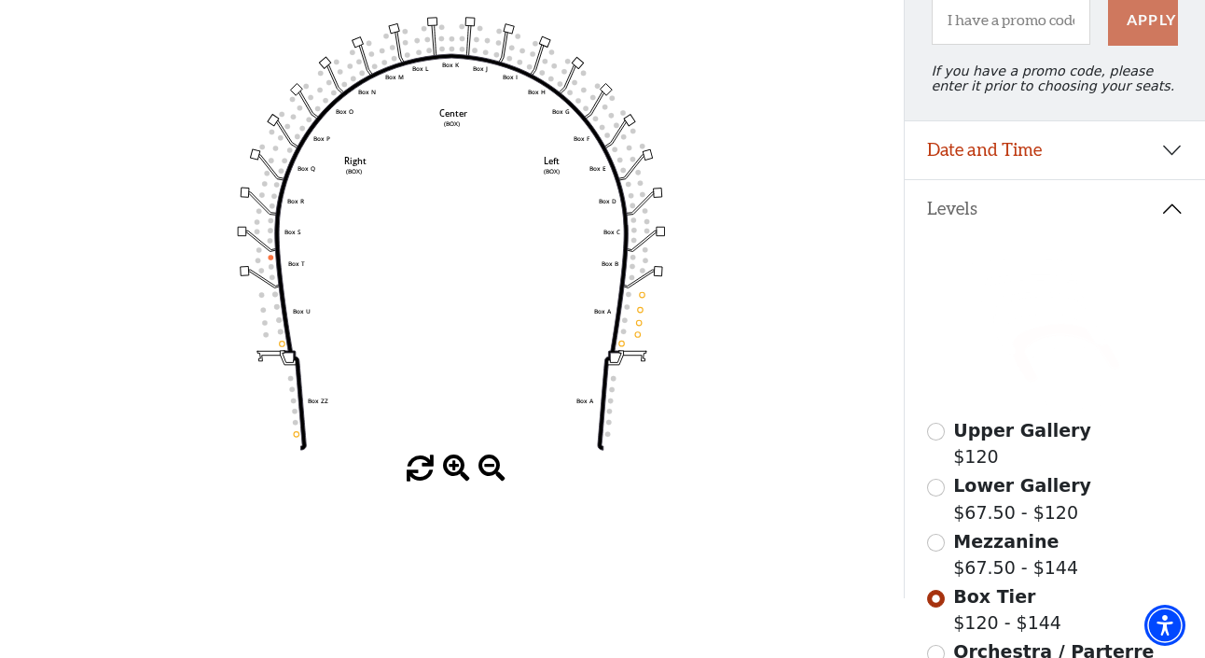
scroll to position [225, 0]
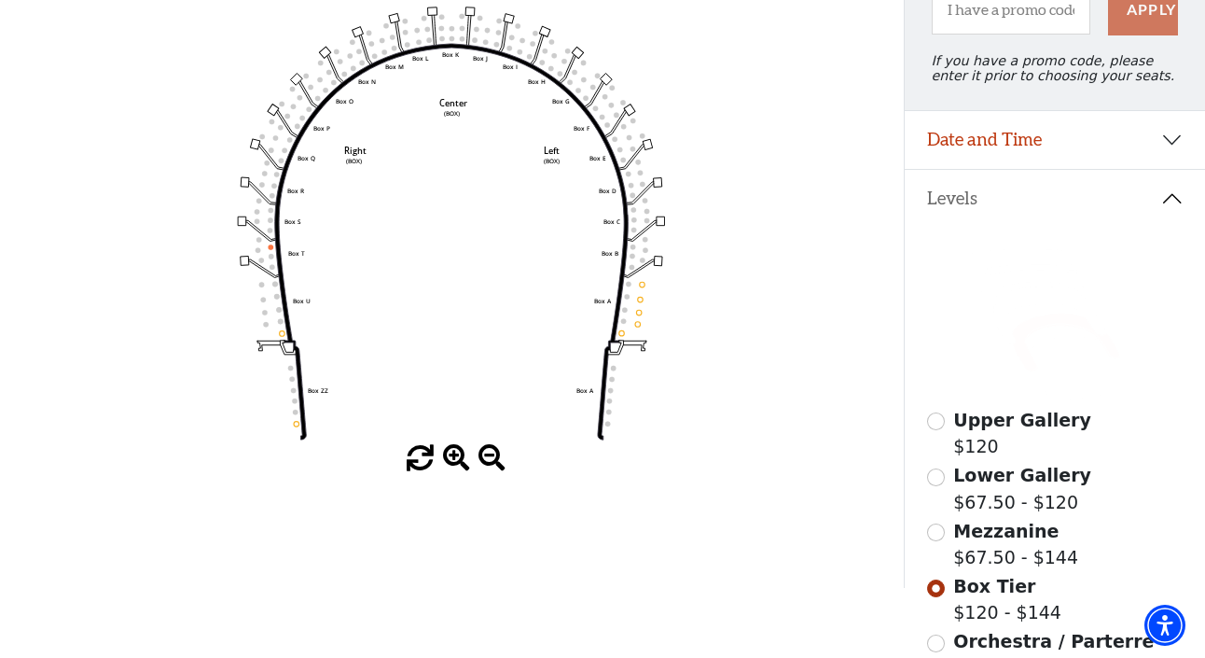
click at [936, 536] on input "Mezzanine$67.50 - $144\a" at bounding box center [936, 532] width 18 height 18
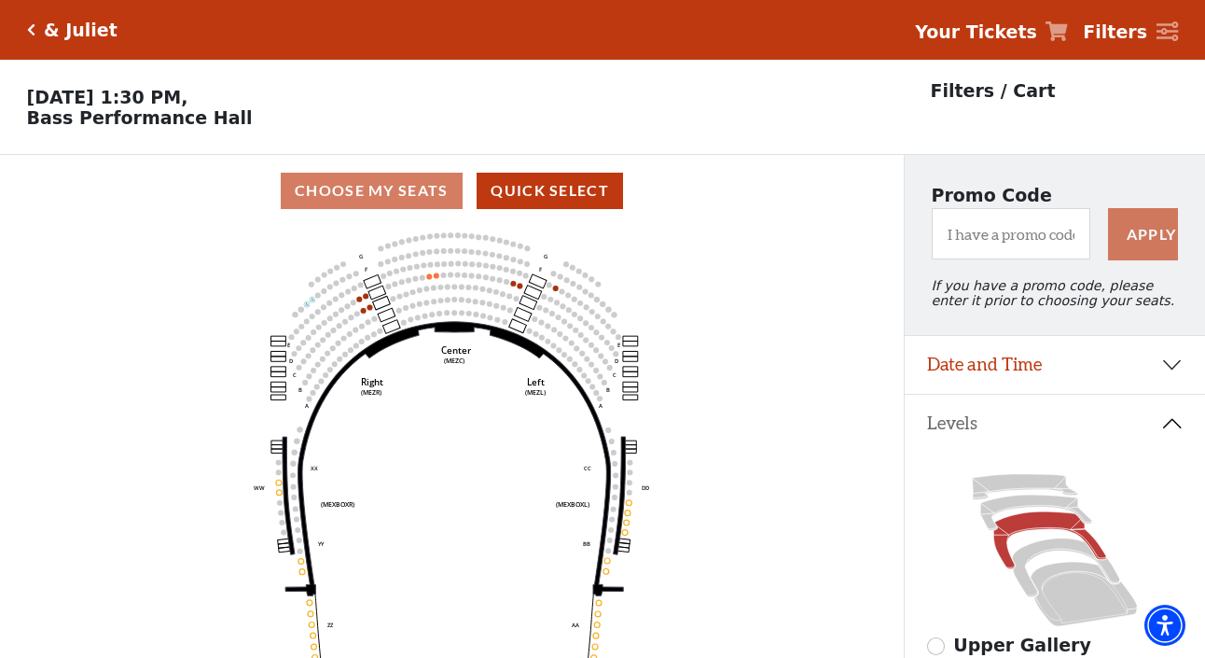
scroll to position [0, 0]
